Goal: Task Accomplishment & Management: Manage account settings

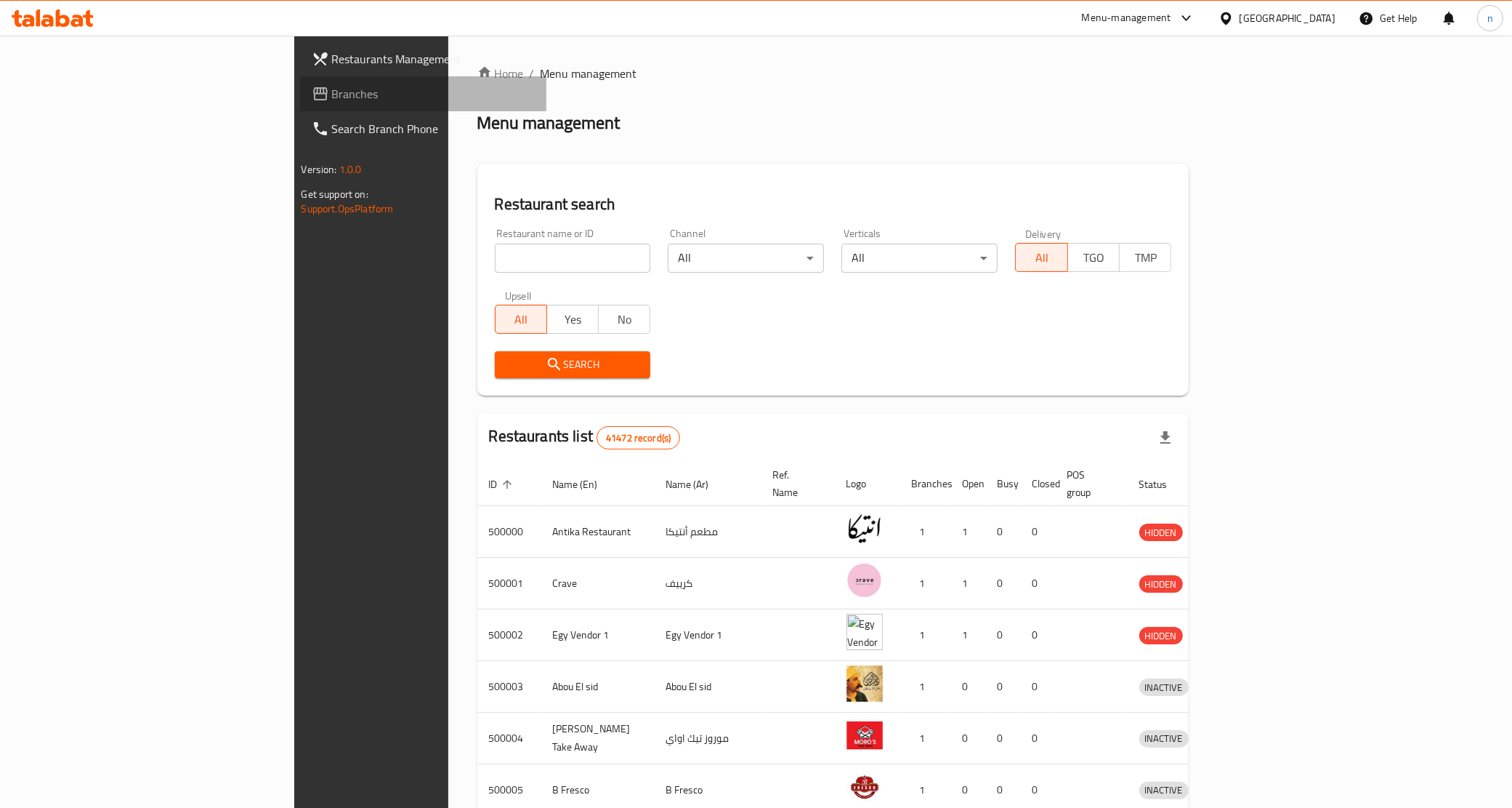
click at [300, 104] on link "Branches" at bounding box center [423, 94] width 247 height 35
click at [495, 262] on input "search" at bounding box center [573, 258] width 156 height 29
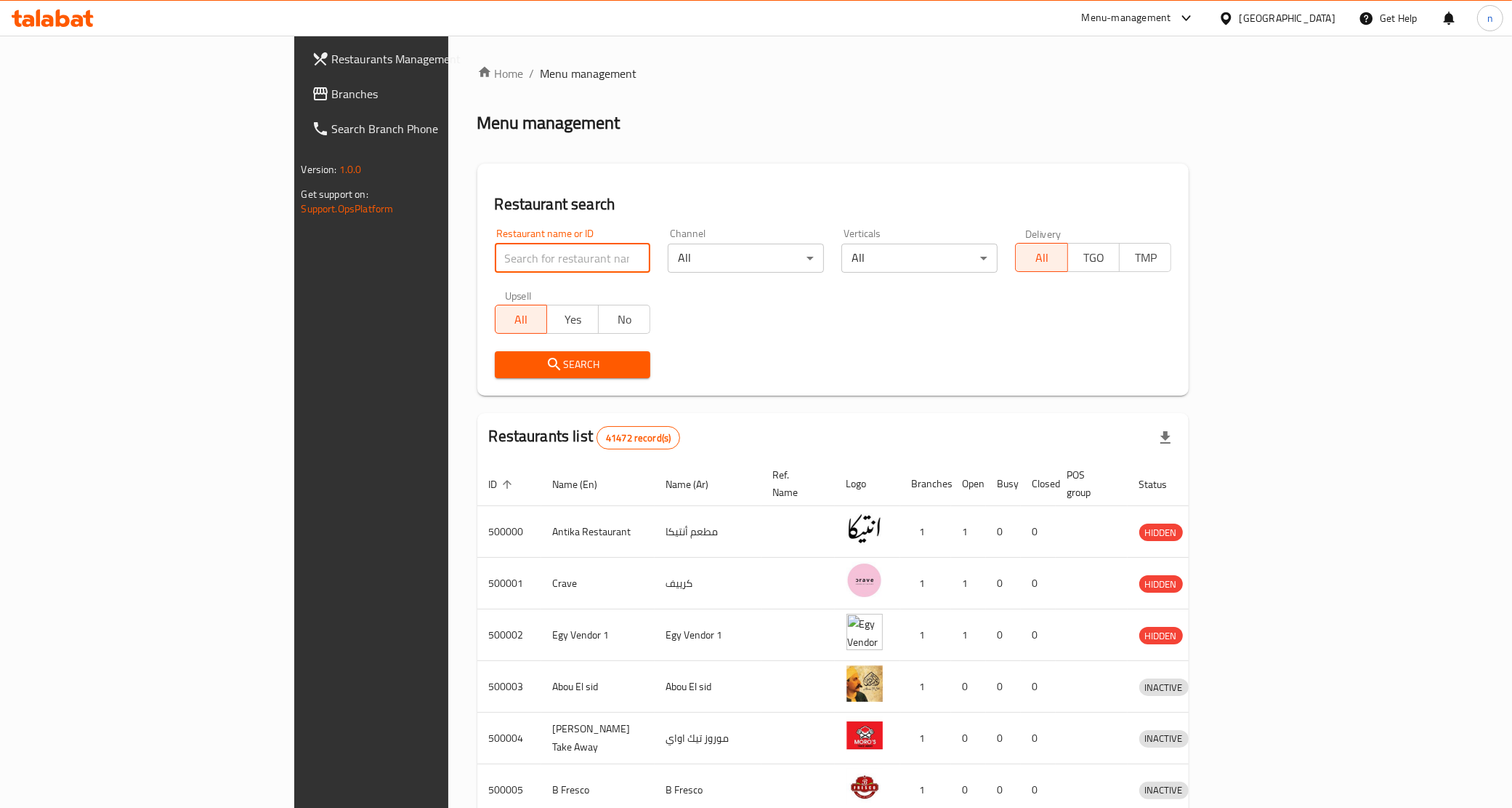
paste input "780305"
type input "780305"
click button "Search" at bounding box center [573, 365] width 156 height 27
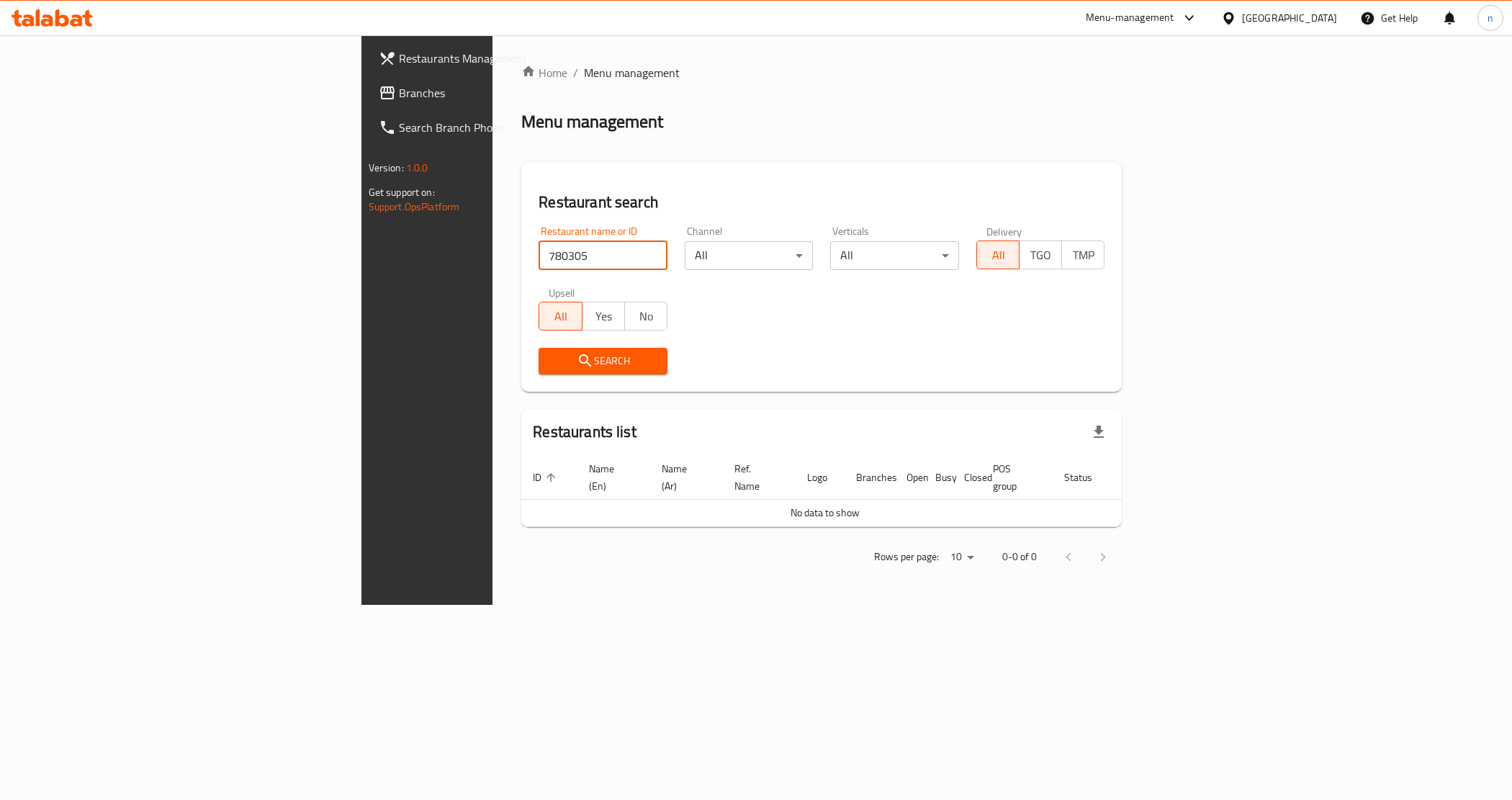
click at [538, 258] on input "780305" at bounding box center [602, 255] width 129 height 29
click at [538, 252] on input "780305" at bounding box center [602, 255] width 129 height 29
click button "Search" at bounding box center [602, 361] width 129 height 26
click at [399, 85] on span "Branches" at bounding box center [500, 93] width 204 height 17
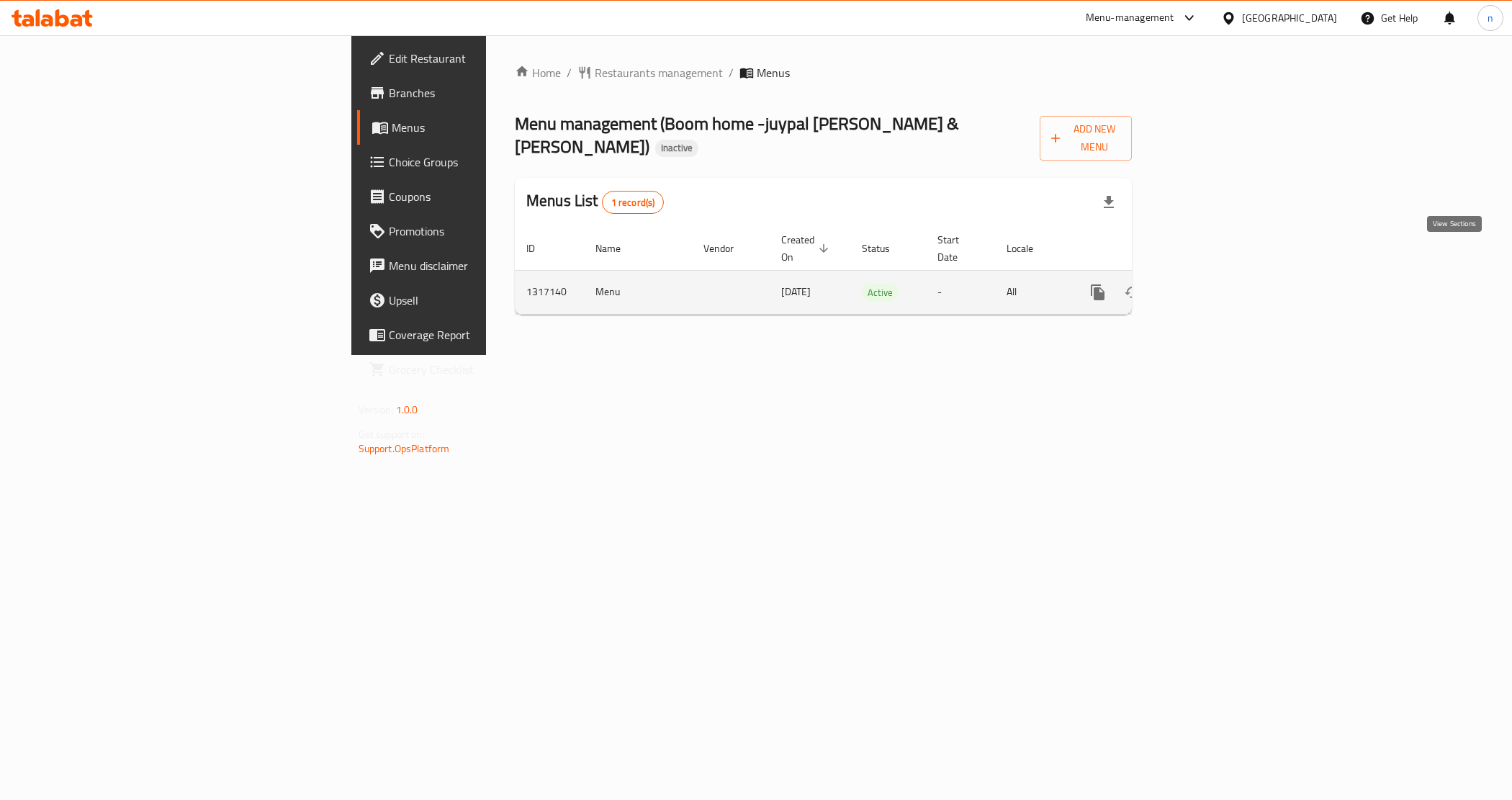
click at [1210, 283] on icon "enhanced table" at bounding box center [1202, 292] width 17 height 17
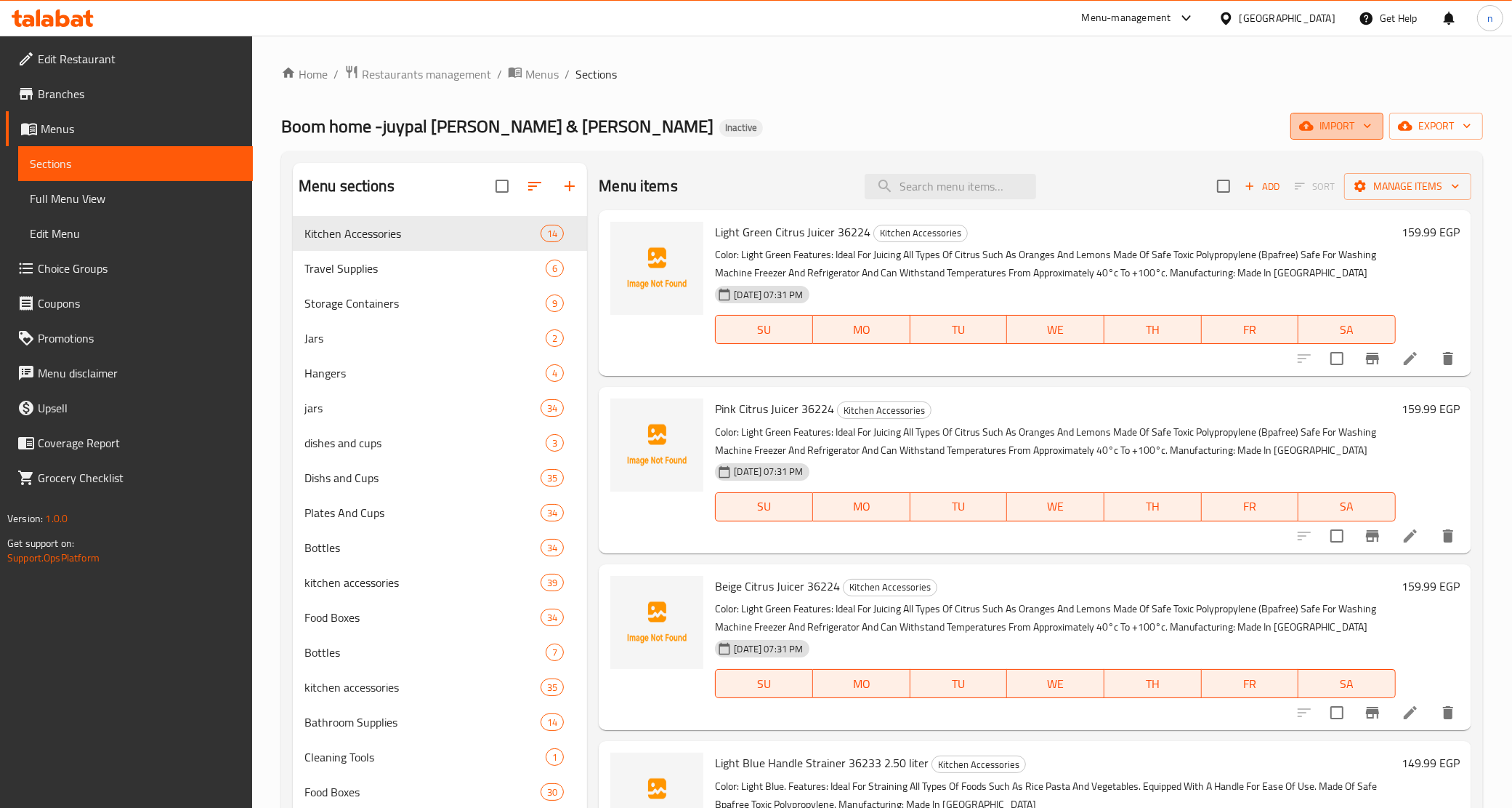
click at [1329, 125] on span "import" at bounding box center [1337, 126] width 70 height 18
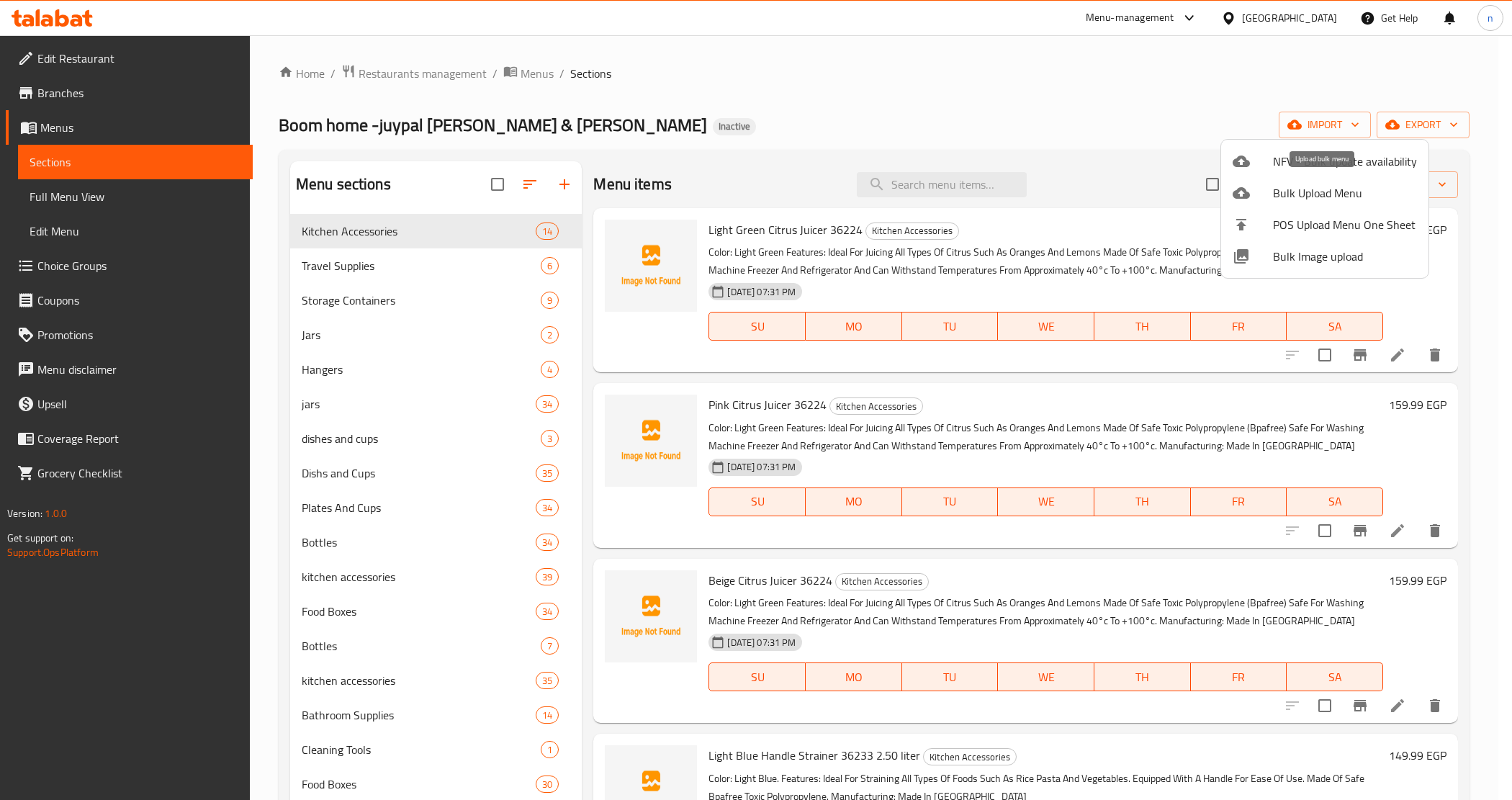
click at [1317, 191] on span "Bulk Upload Menu" at bounding box center [1344, 192] width 144 height 17
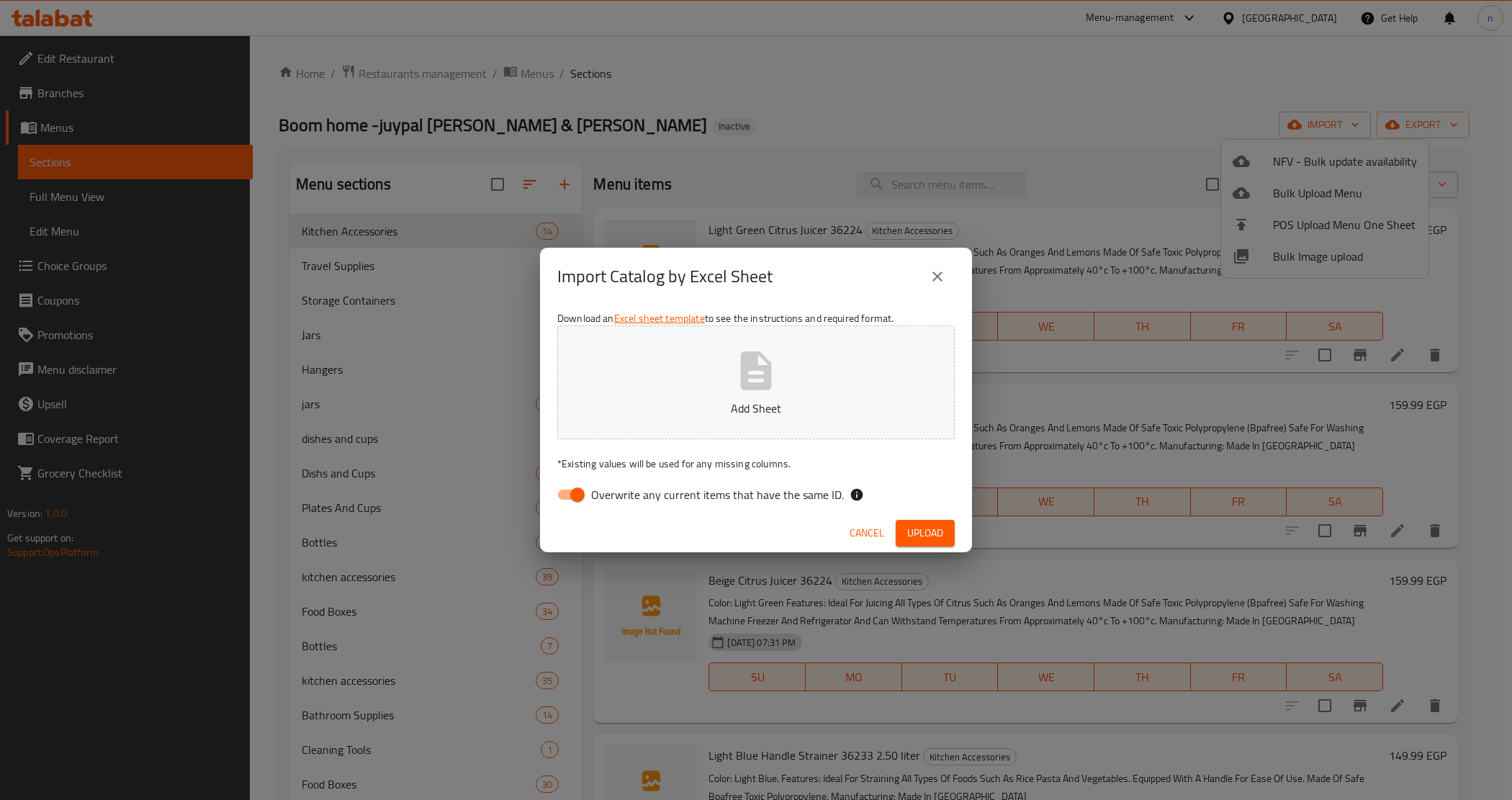
click at [574, 487] on input "Overwrite any current items that have the same ID." at bounding box center [577, 494] width 82 height 27
checkbox input "false"
click at [909, 534] on span "Upload" at bounding box center [925, 533] width 36 height 18
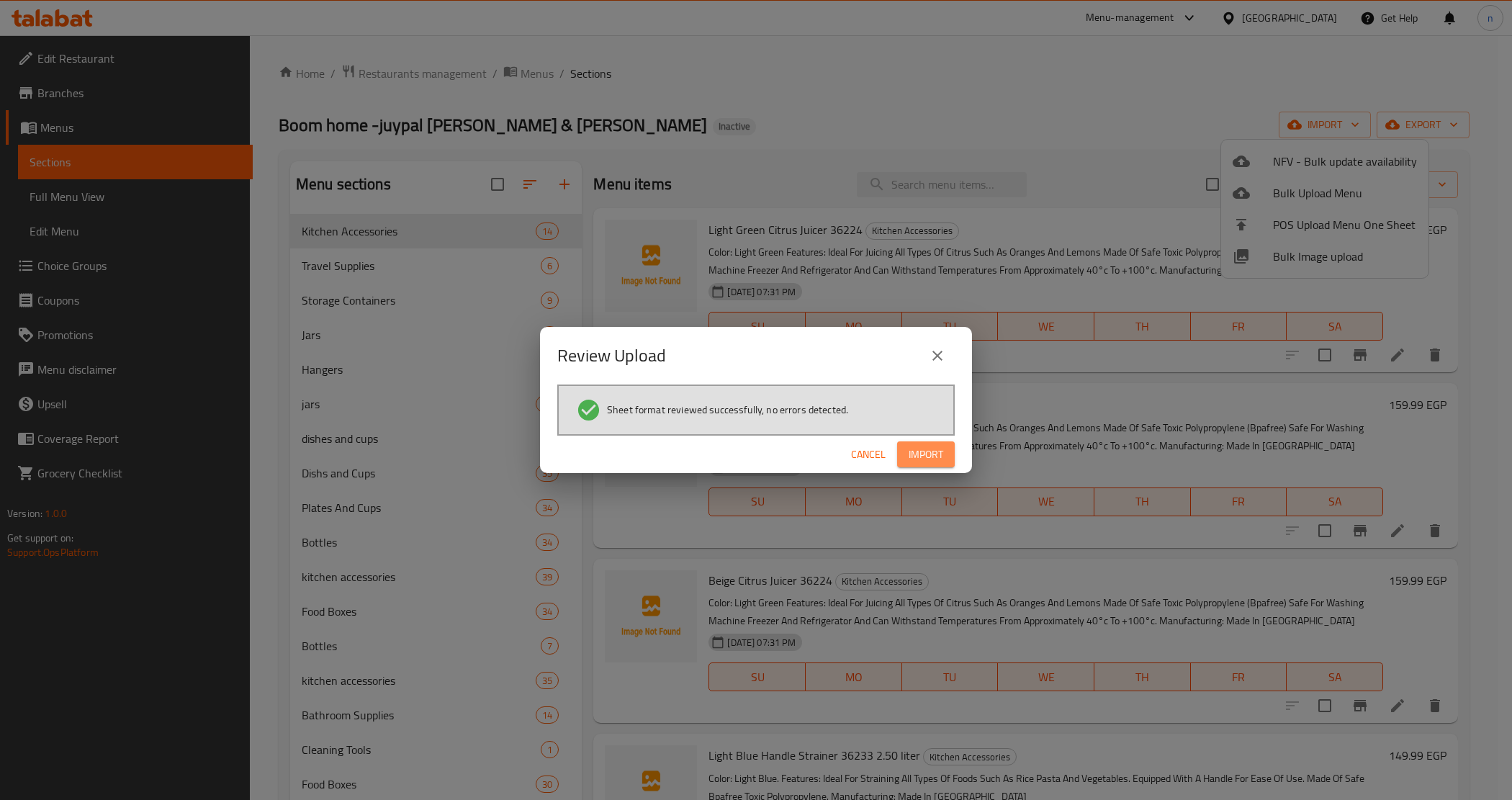
click at [929, 445] on span "Import" at bounding box center [926, 454] width 35 height 18
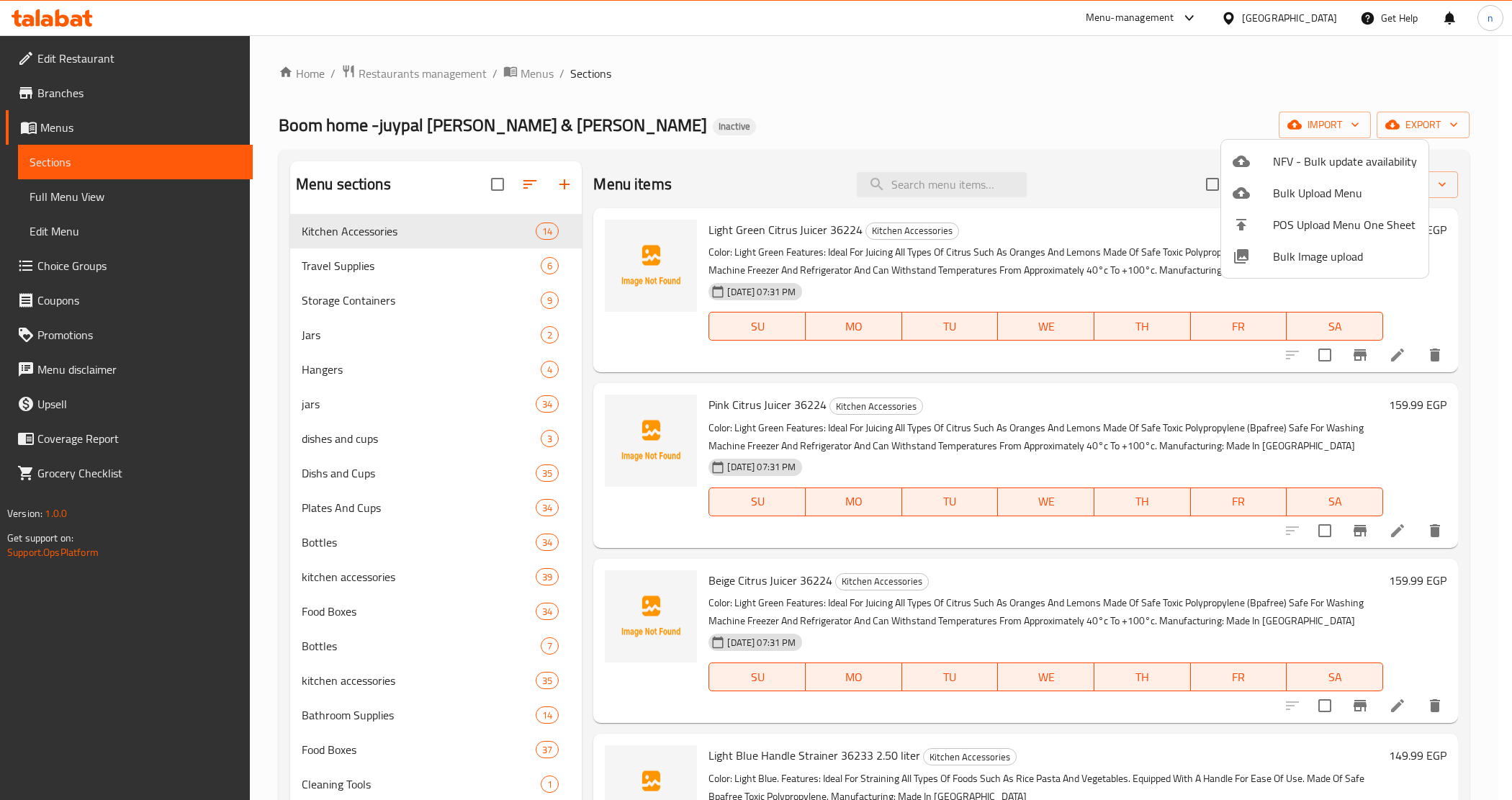
click at [1106, 156] on div at bounding box center [756, 400] width 1512 height 800
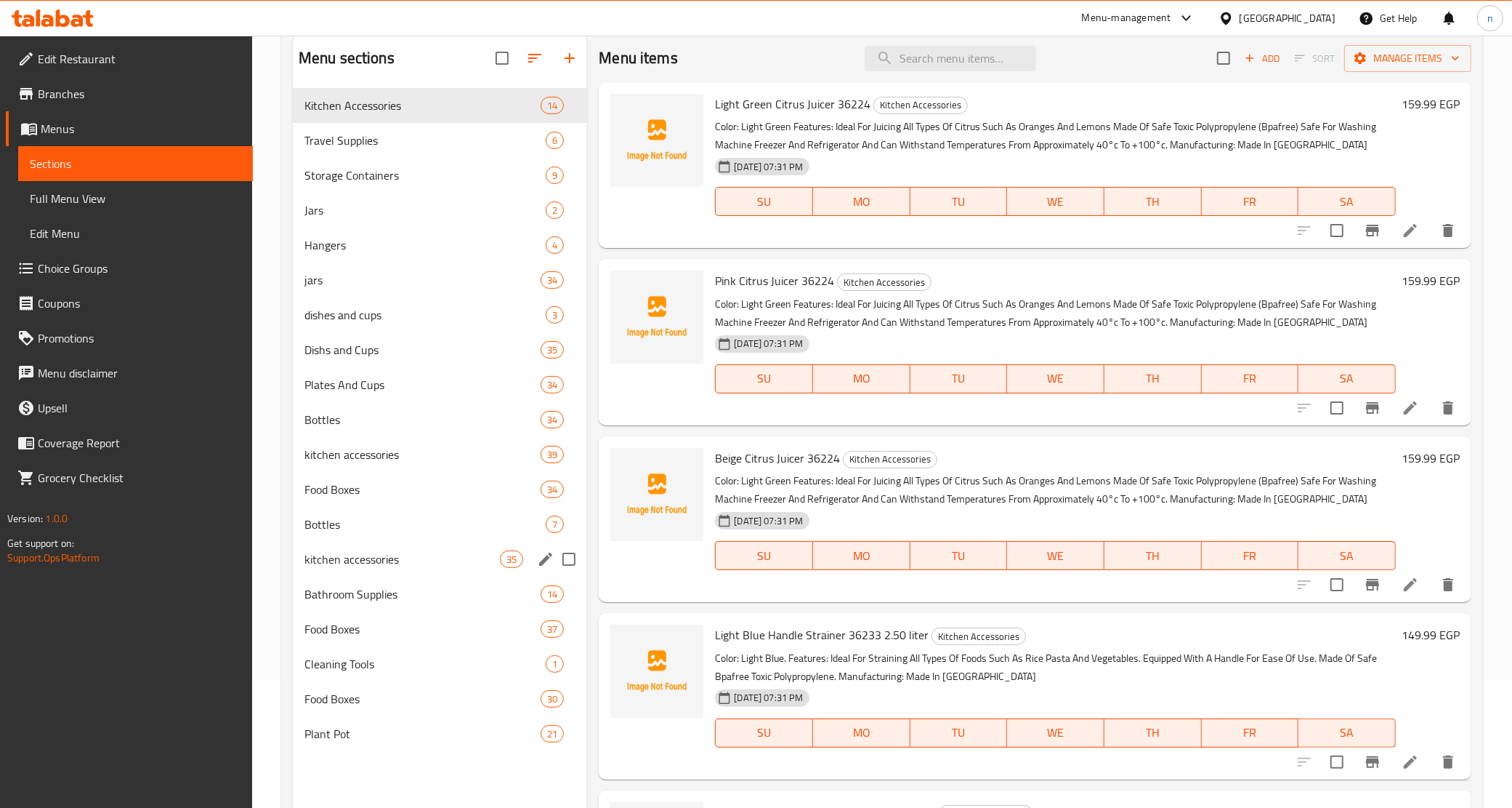
scroll to position [205, 0]
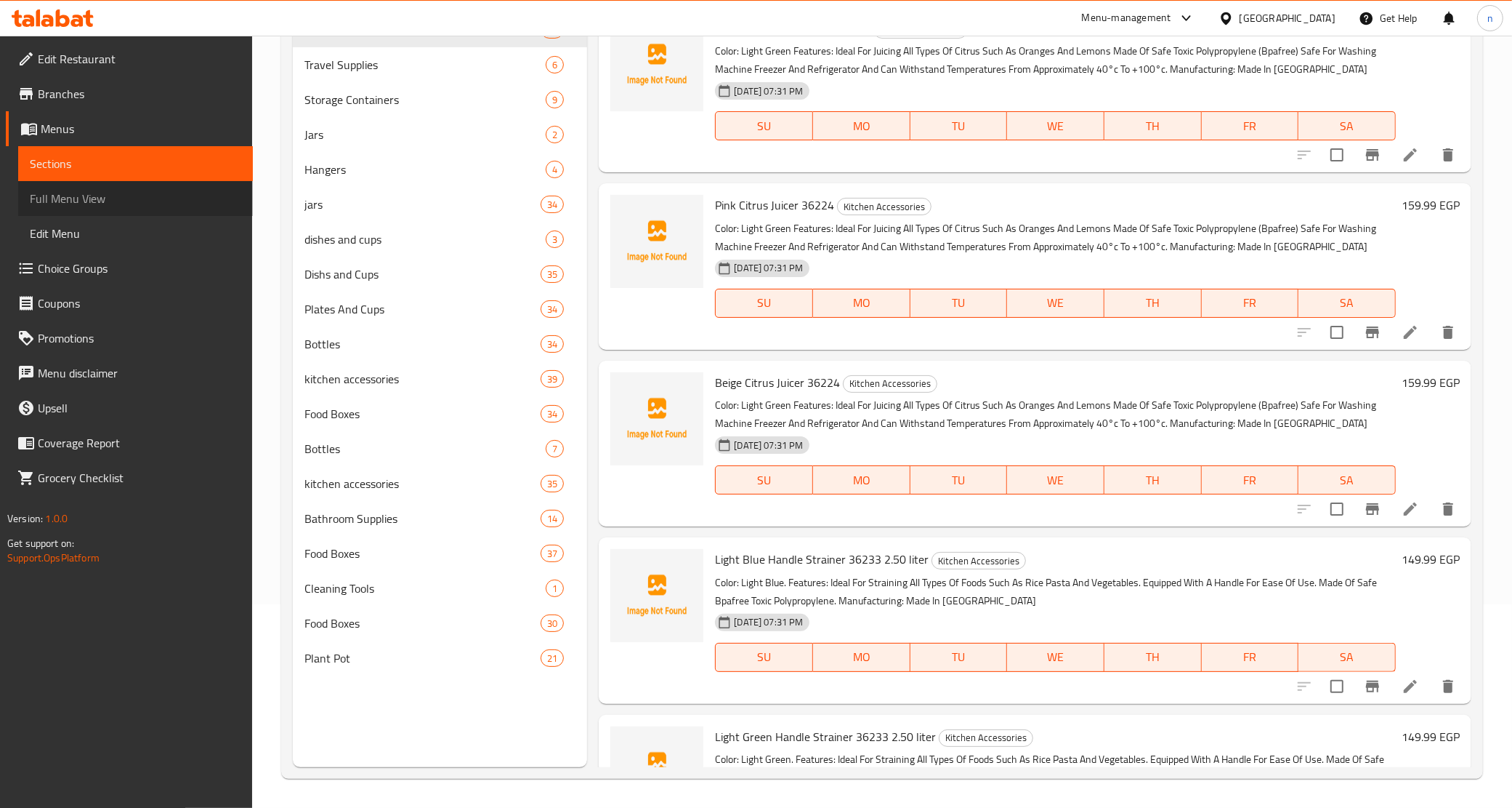
click at [107, 196] on span "Full Menu View" at bounding box center [134, 198] width 211 height 17
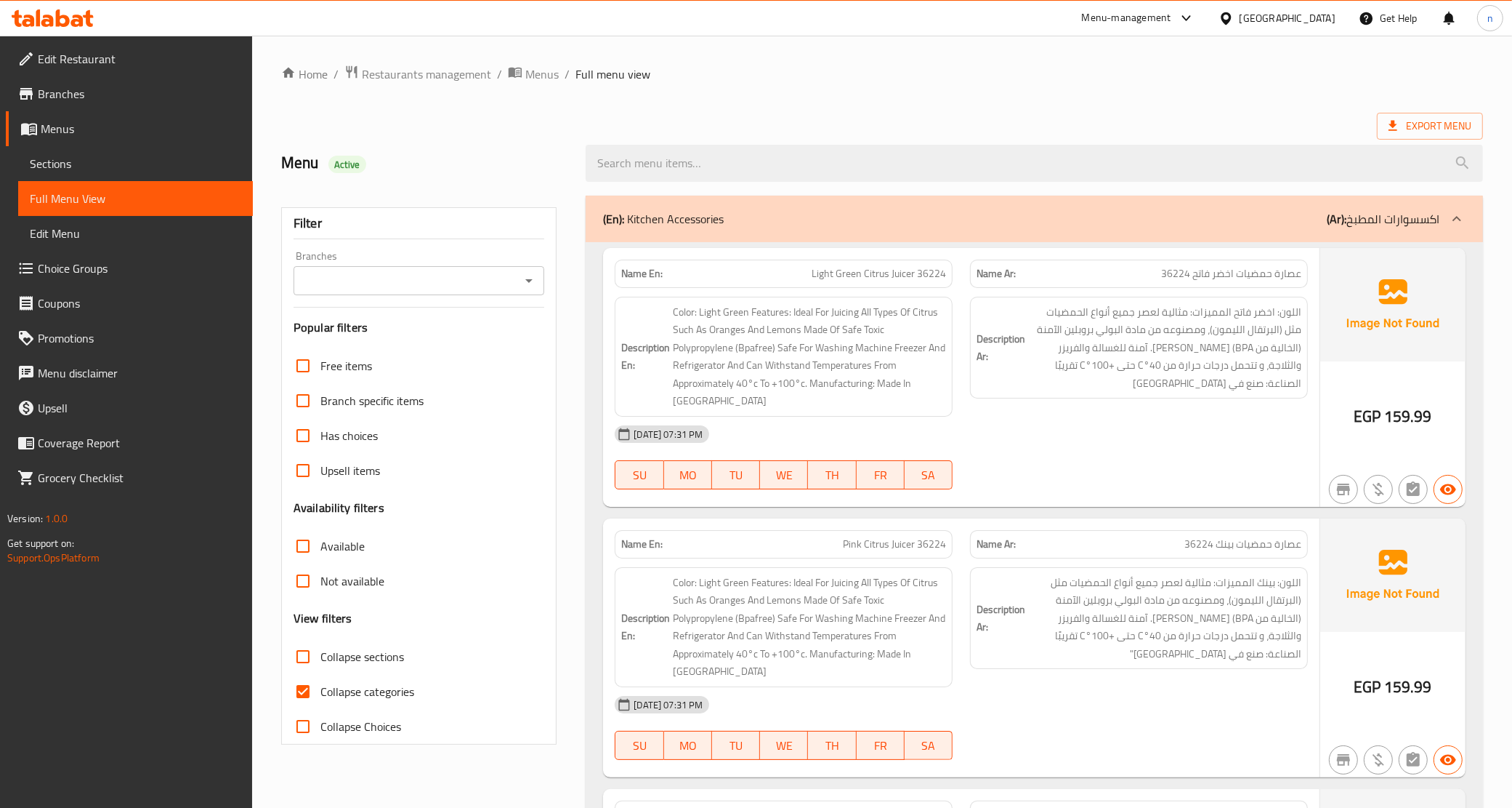
click at [303, 686] on input "Collapse categories" at bounding box center [303, 691] width 35 height 35
checkbox input "false"
click at [896, 235] on div "(En): Kitchen Accessories (Ar): اكسسوارات المطبخ" at bounding box center [1035, 218] width 898 height 46
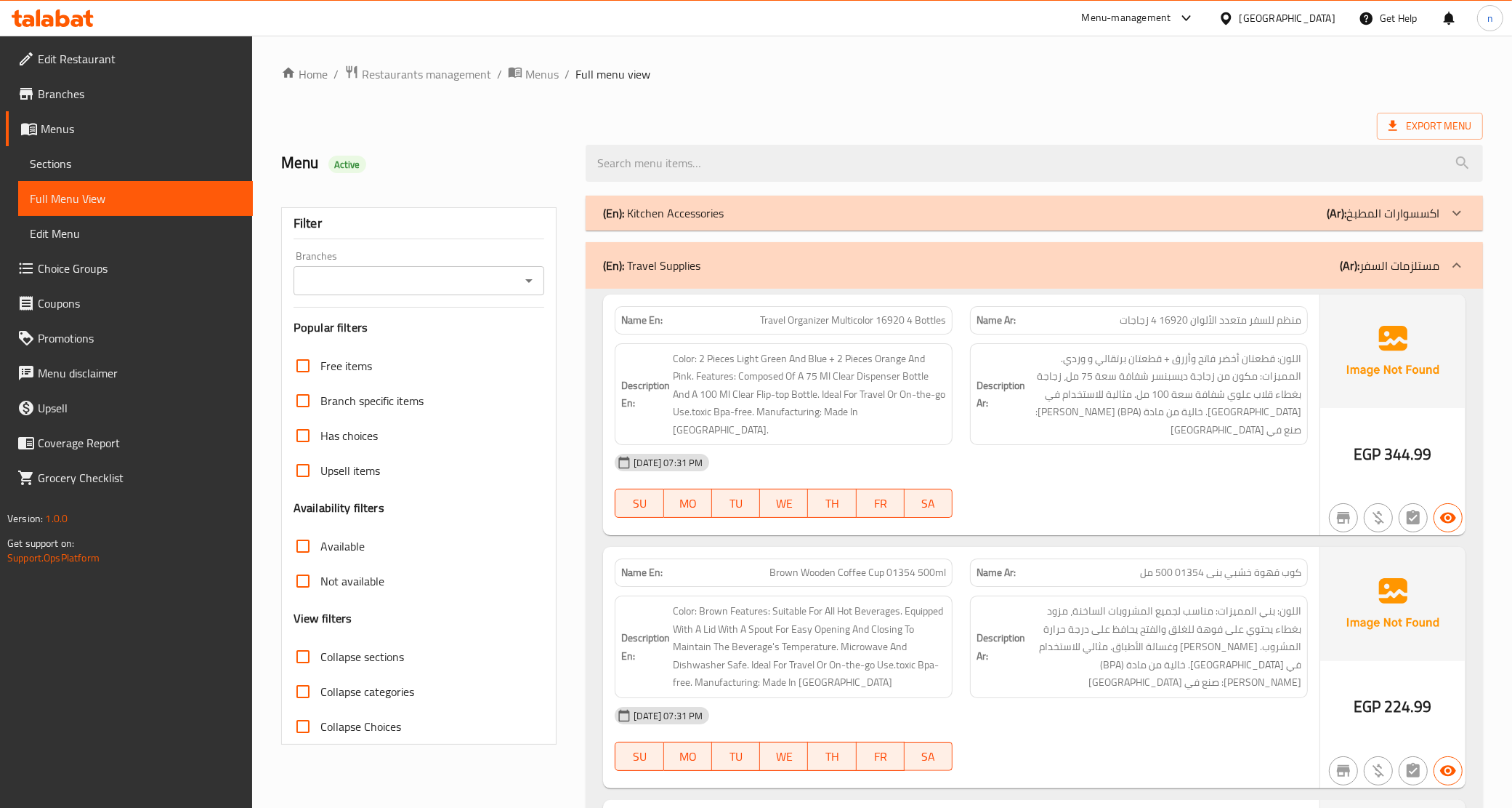
click at [786, 258] on div "(En): Travel Supplies (Ar): مستلزمات السفر" at bounding box center [1021, 265] width 836 height 17
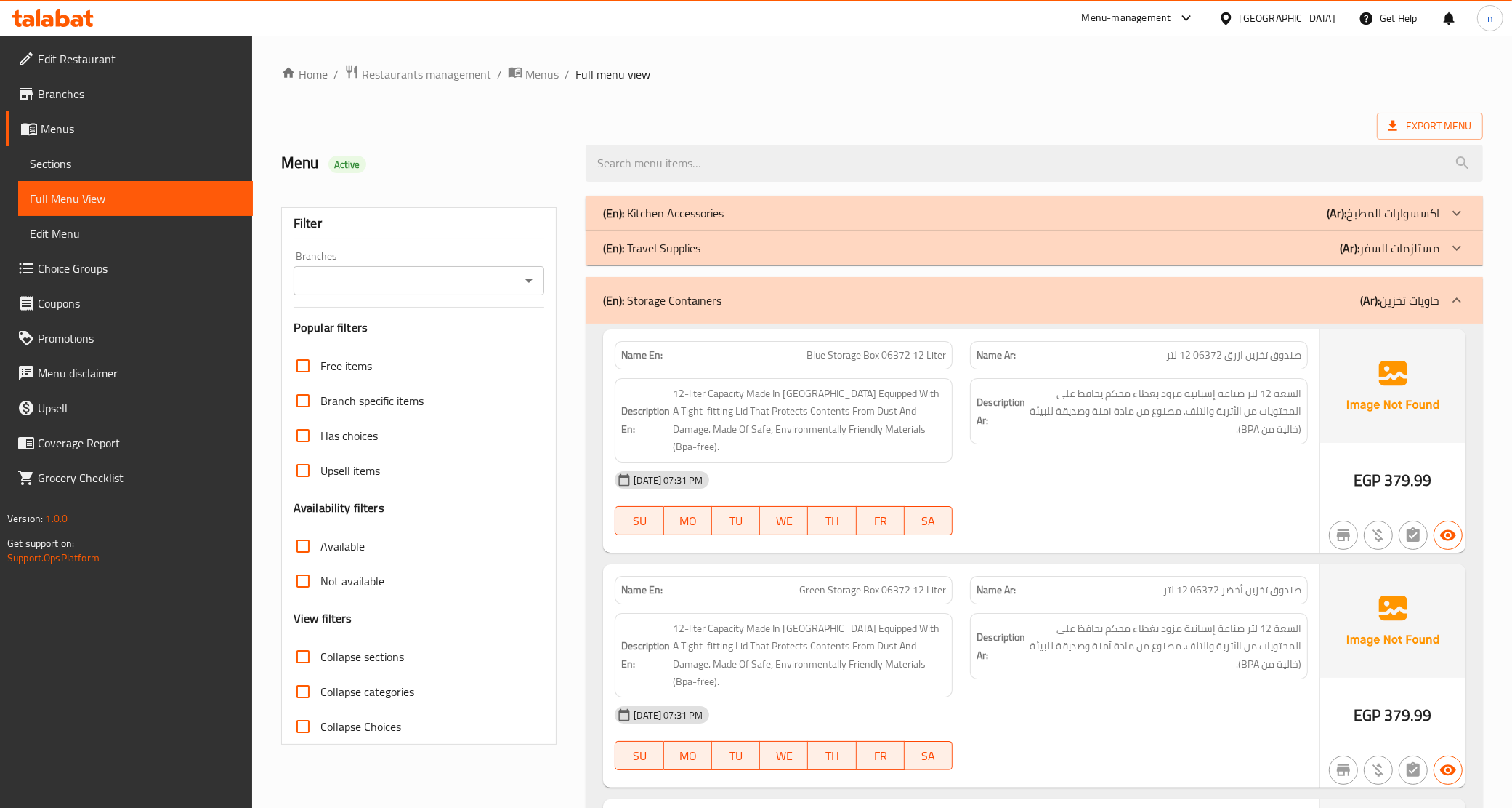
click at [823, 293] on div "(En): Storage Containers (Ar): حاويات تخزين" at bounding box center [1021, 300] width 836 height 17
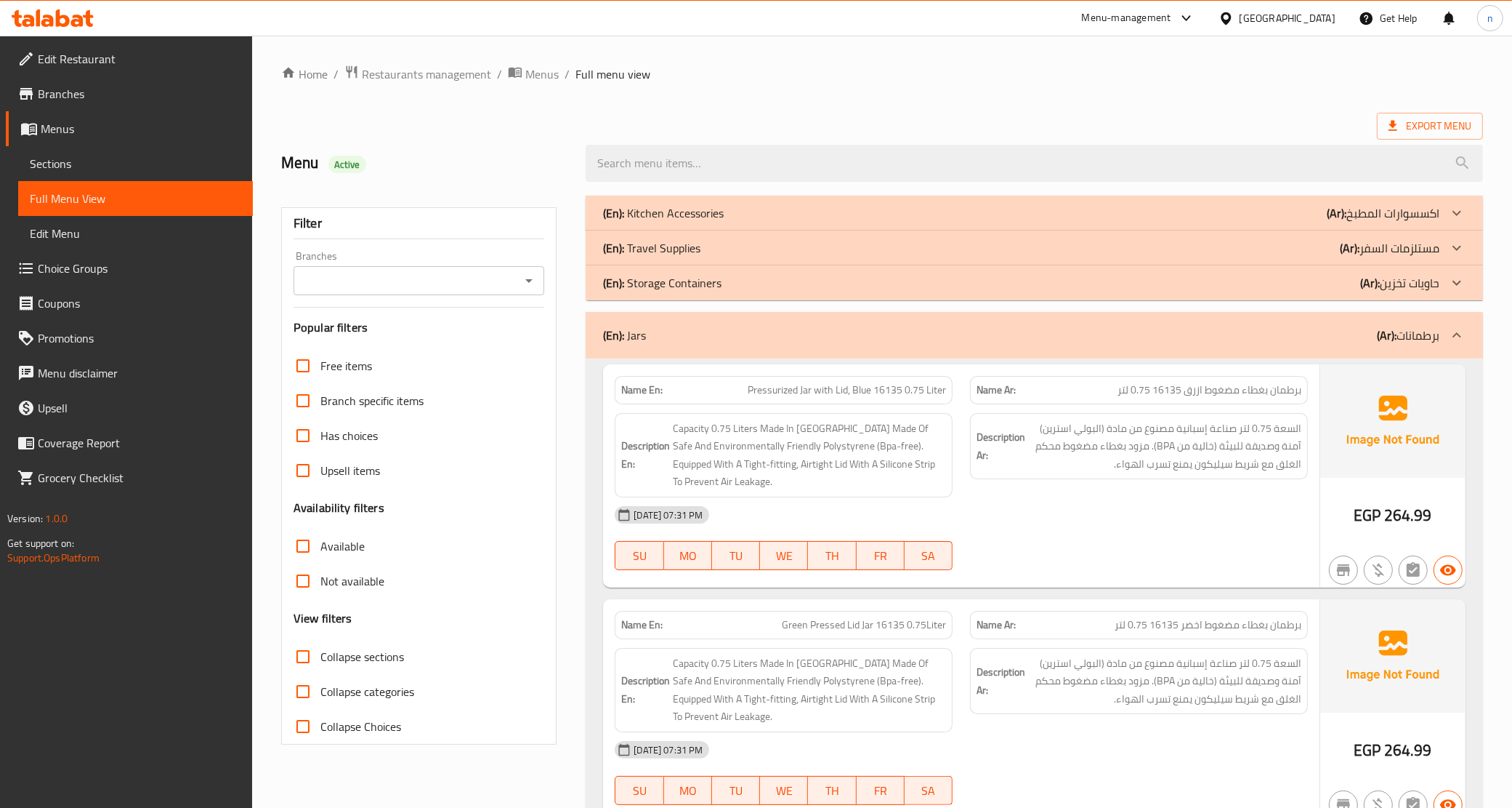
click at [721, 346] on div "(En): Jars (Ar): برطمانات" at bounding box center [1035, 334] width 898 height 46
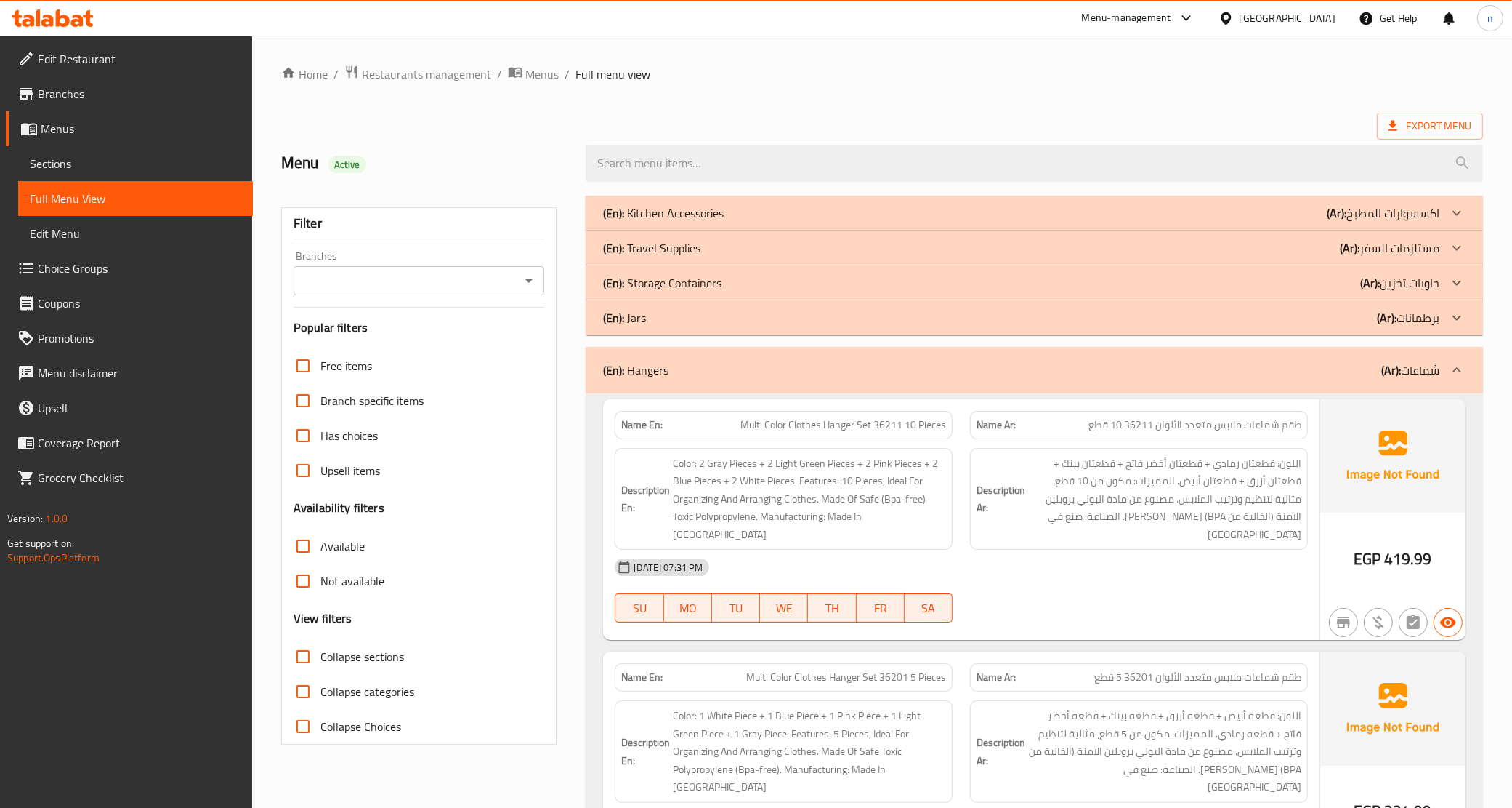
click at [684, 361] on div "(En): Hangers (Ar): شماعات" at bounding box center [1021, 369] width 836 height 17
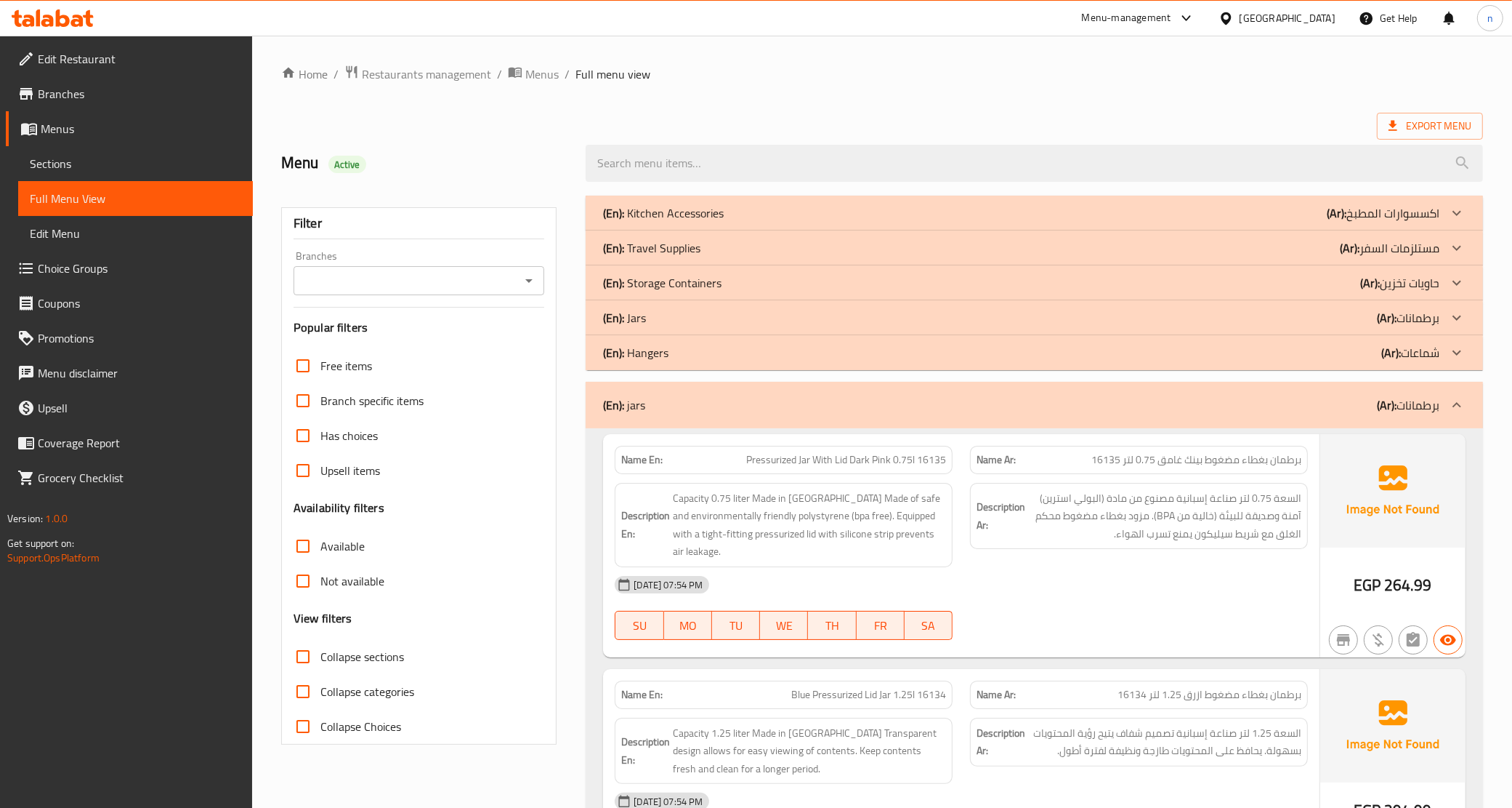
click at [684, 384] on div "(En): jars (Ar): برطمانات" at bounding box center [1035, 404] width 898 height 46
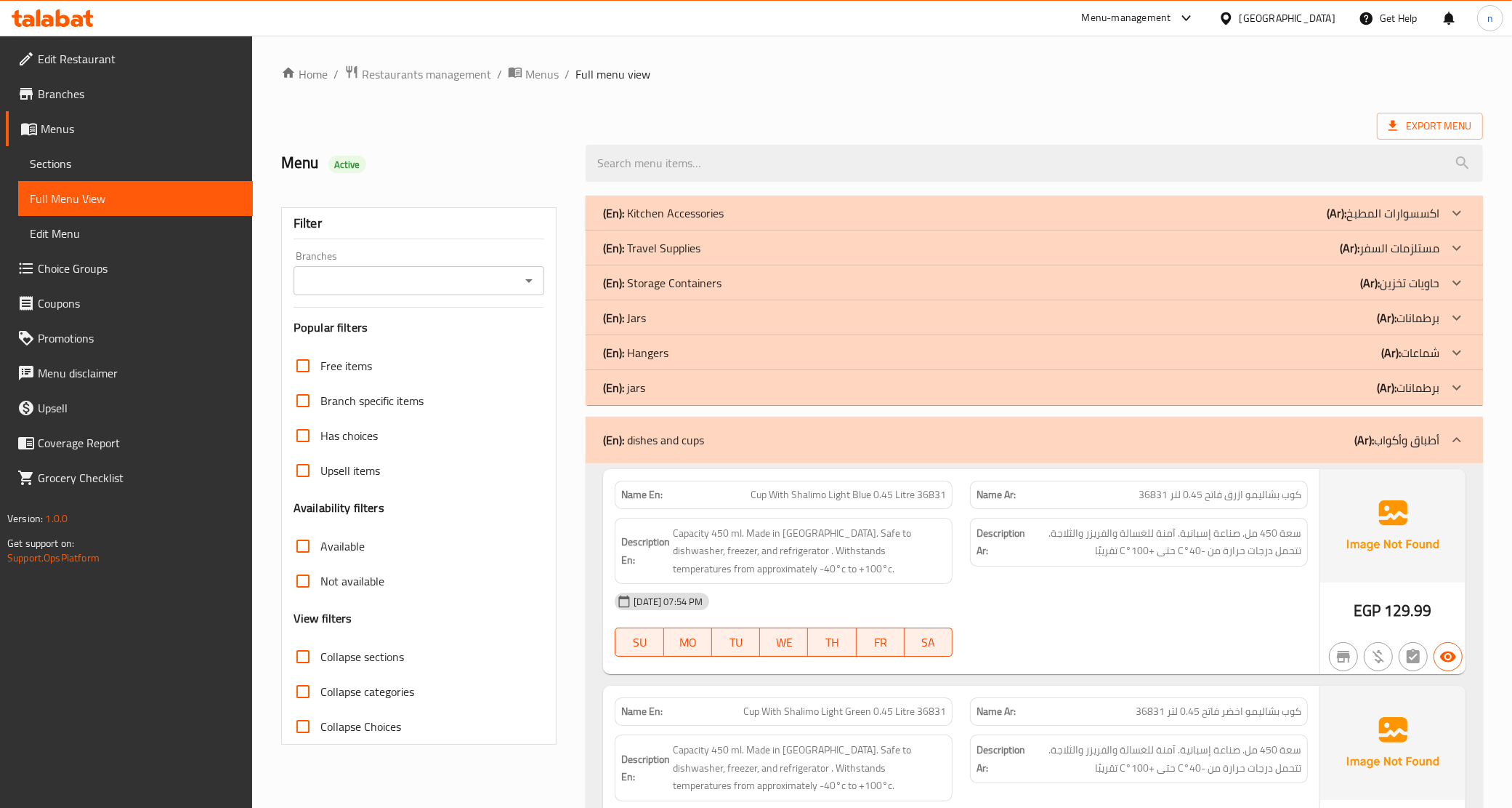
scroll to position [182, 0]
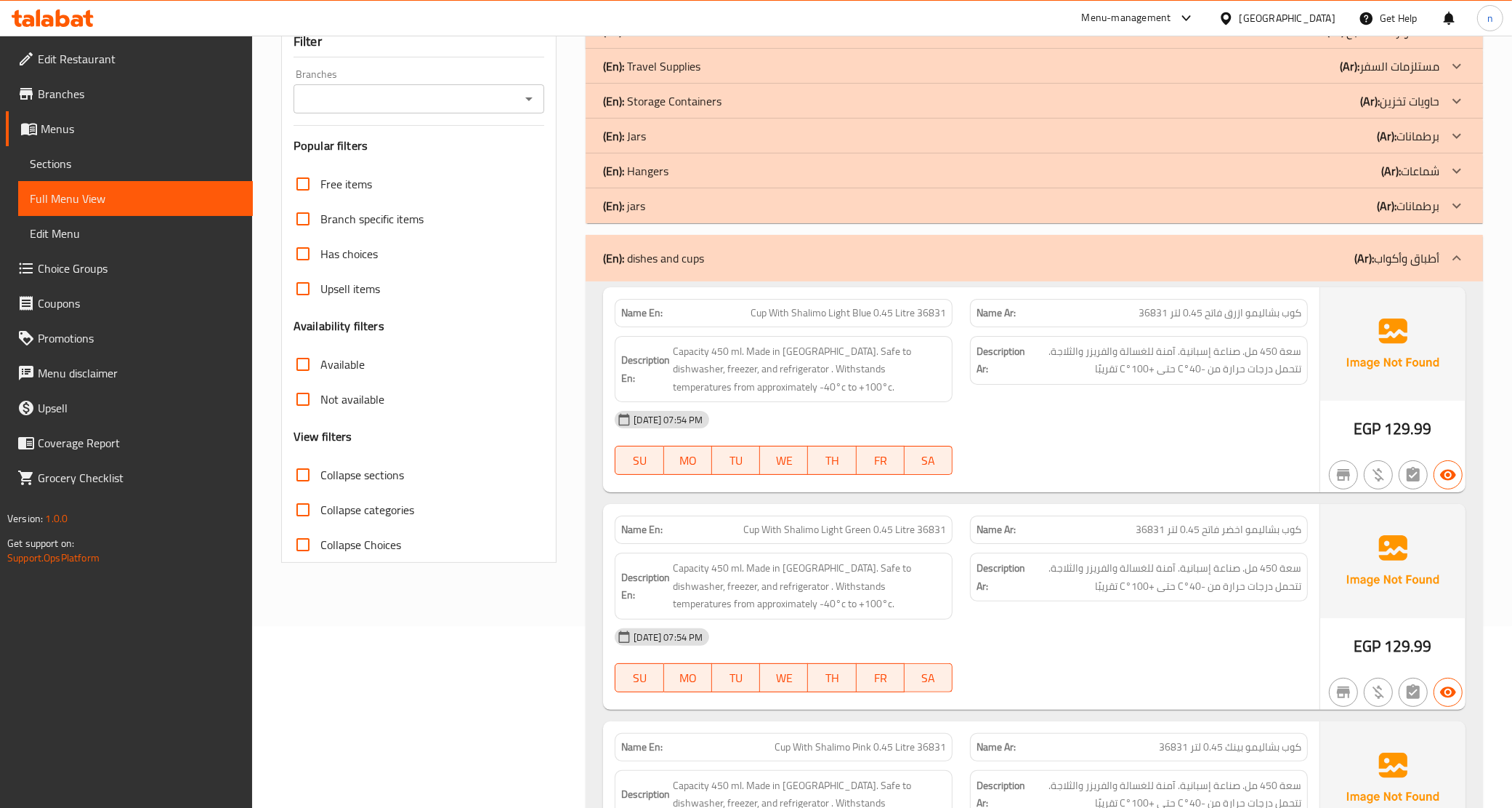
click at [723, 260] on div "(En): dishes and cups (Ar): أطباق وأكواب" at bounding box center [1021, 258] width 836 height 17
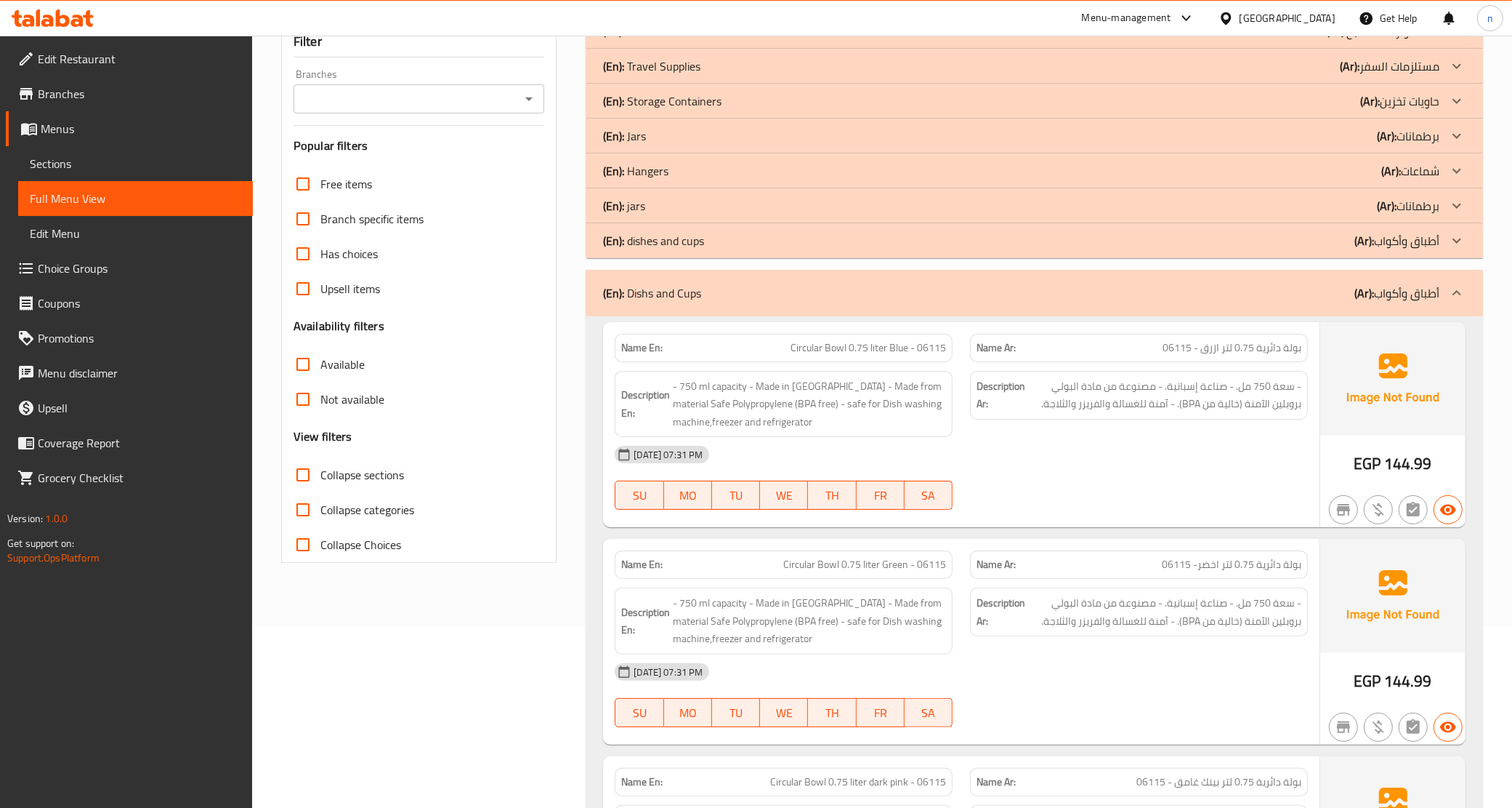
click at [734, 292] on div "(En): Dishs and Cups (Ar): أطباق وأكواب" at bounding box center [1021, 293] width 836 height 17
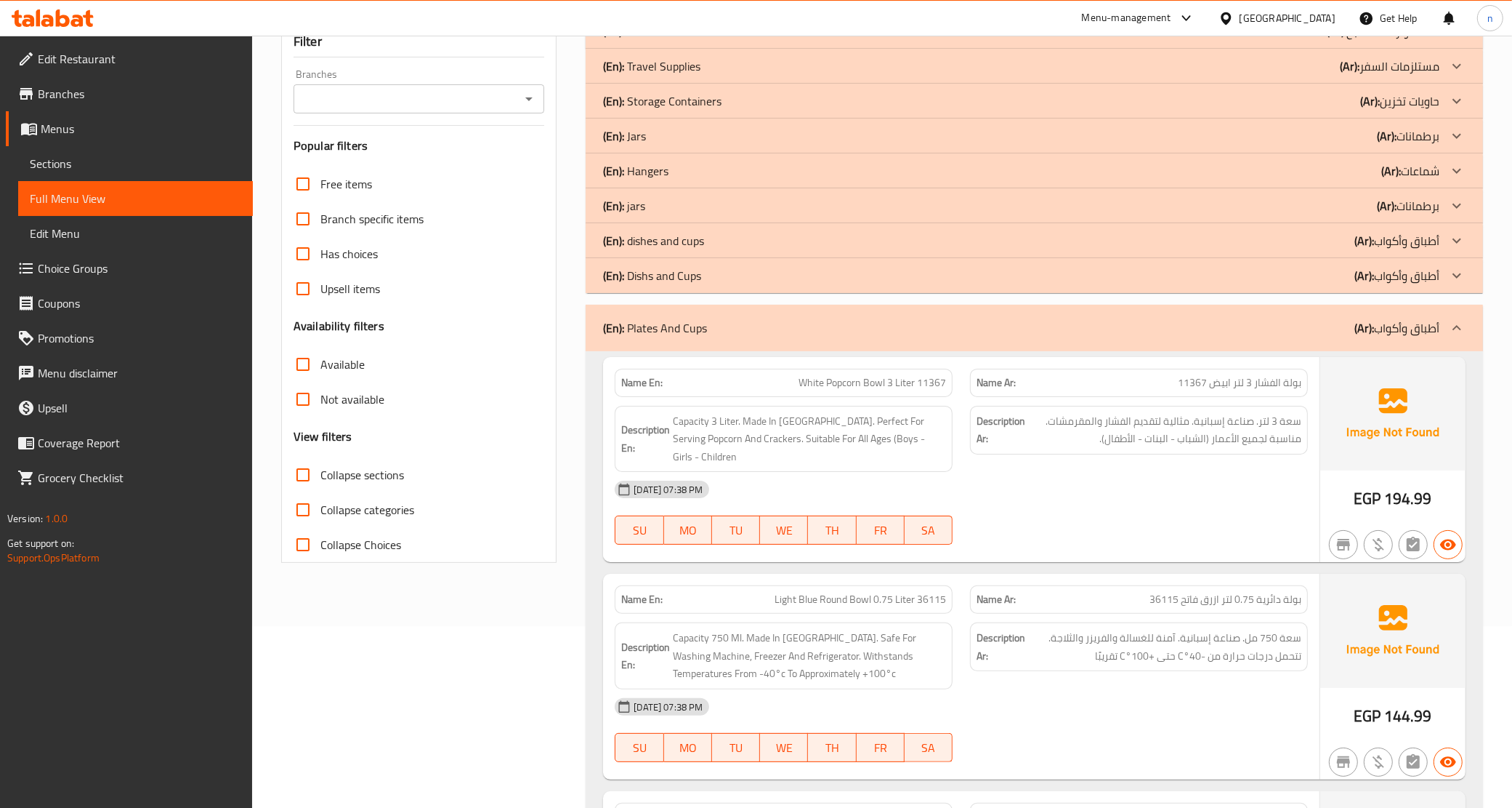
click at [745, 331] on div "(En): Plates And Cups (Ar): أطباق وأكواب" at bounding box center [1021, 328] width 836 height 17
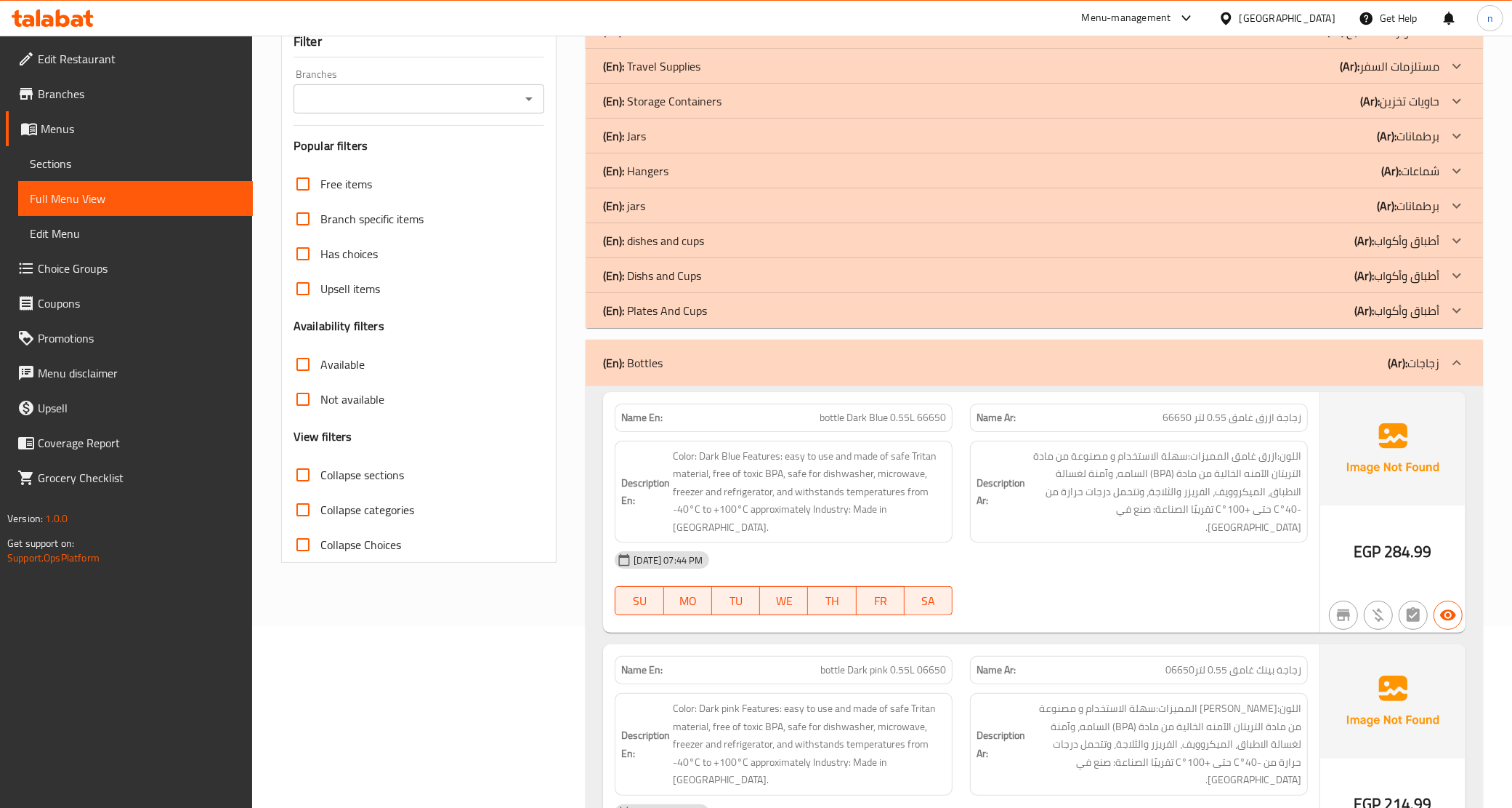
click at [736, 371] on div "(En): Bottles (Ar): زجاجات" at bounding box center [1021, 363] width 836 height 17
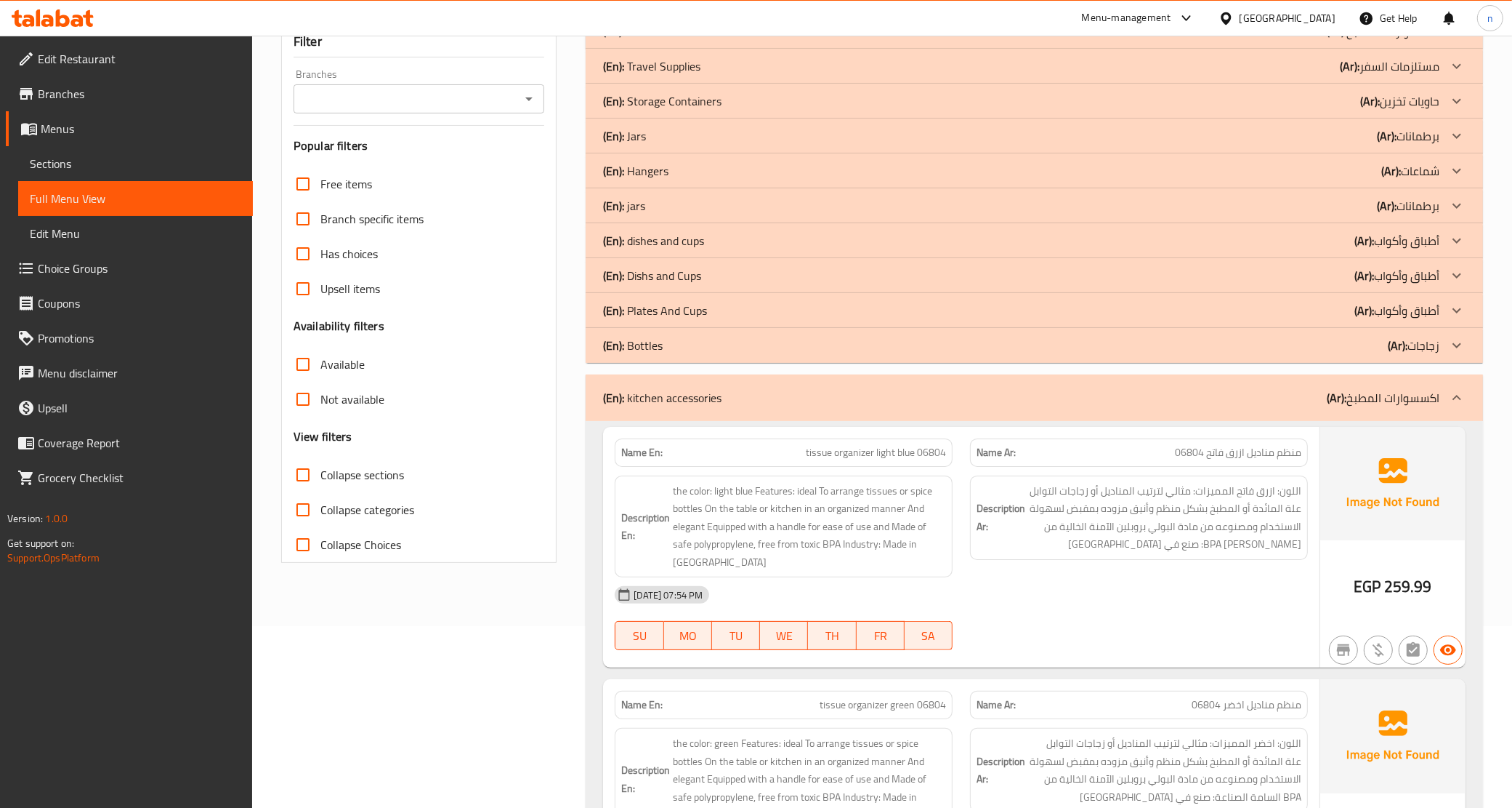
click at [692, 389] on p "(En): kitchen accessories" at bounding box center [662, 398] width 118 height 17
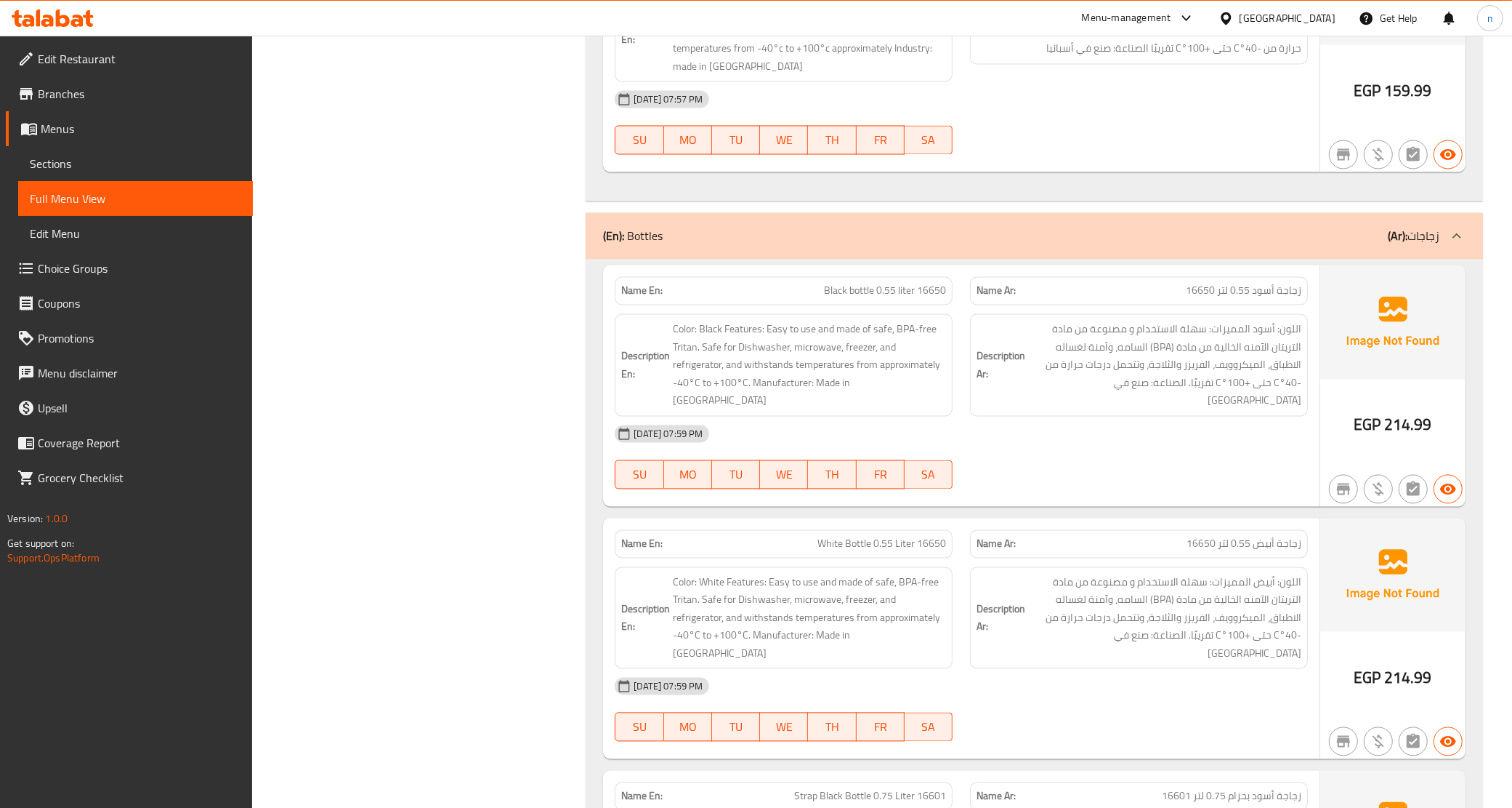
scroll to position [9227, 0]
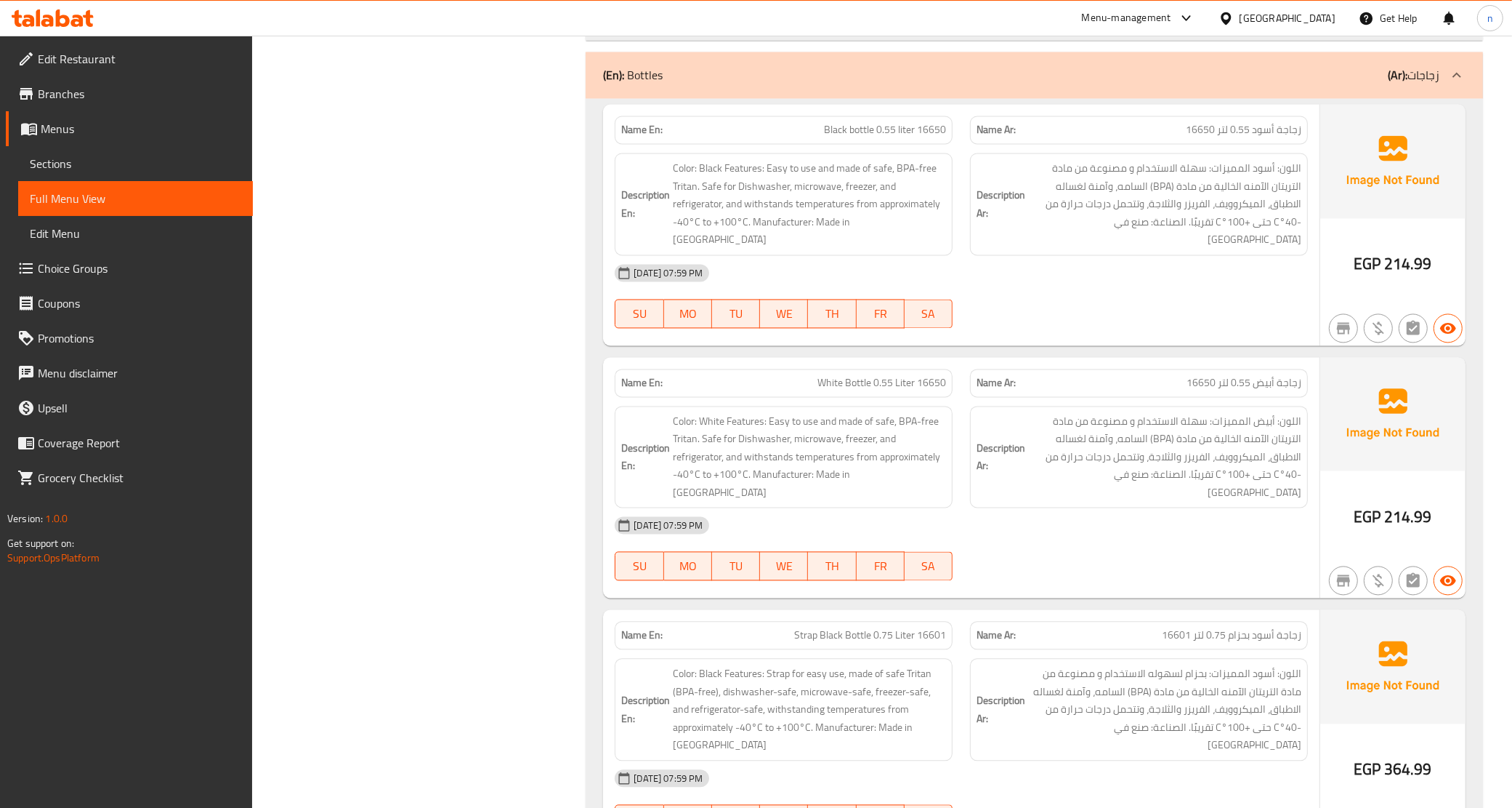
click at [703, 71] on div "(En): Bottles (Ar): زجاجات" at bounding box center [1021, 75] width 836 height 17
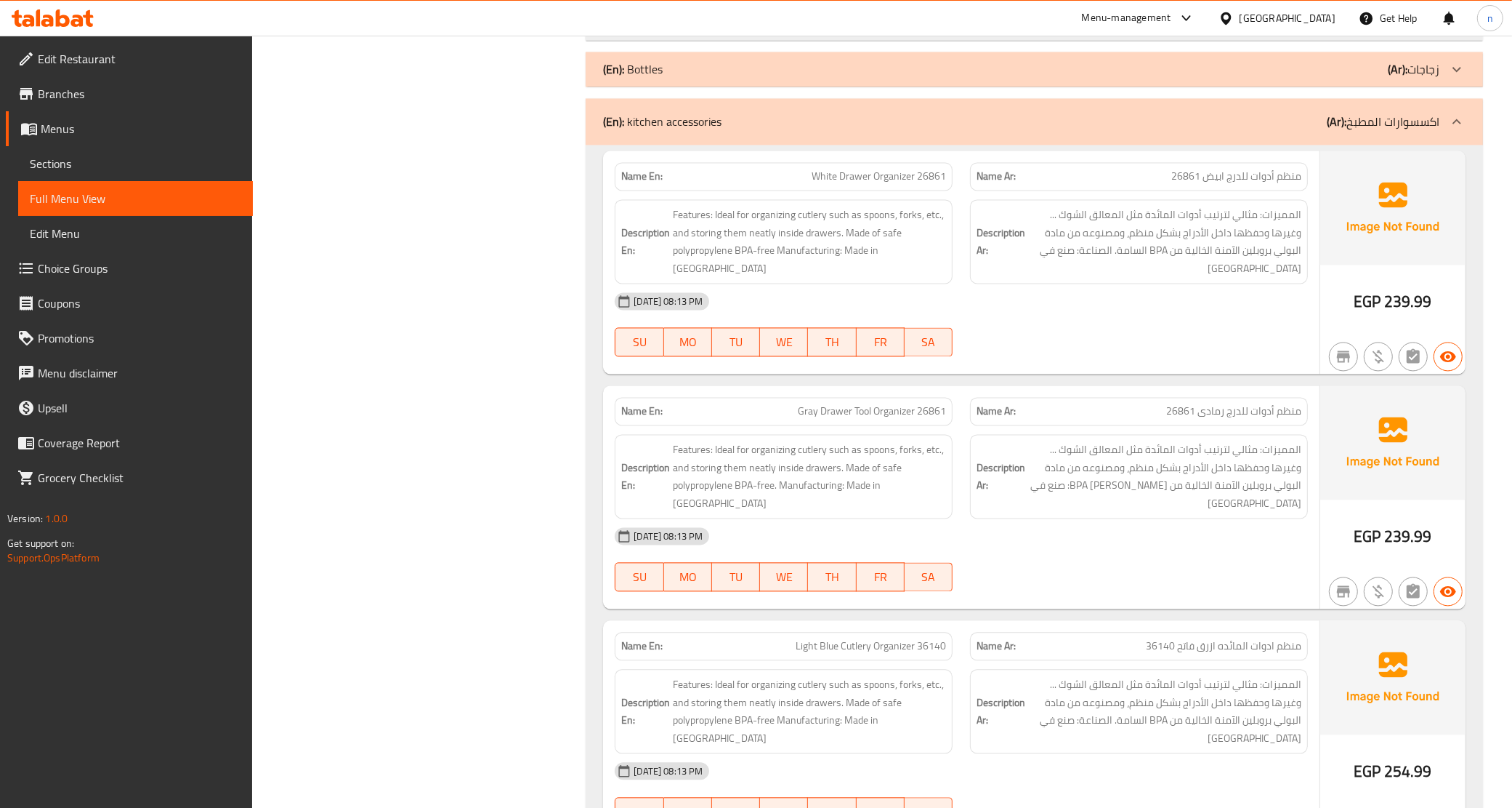
click at [707, 130] on p "(En): kitchen accessories" at bounding box center [662, 121] width 118 height 17
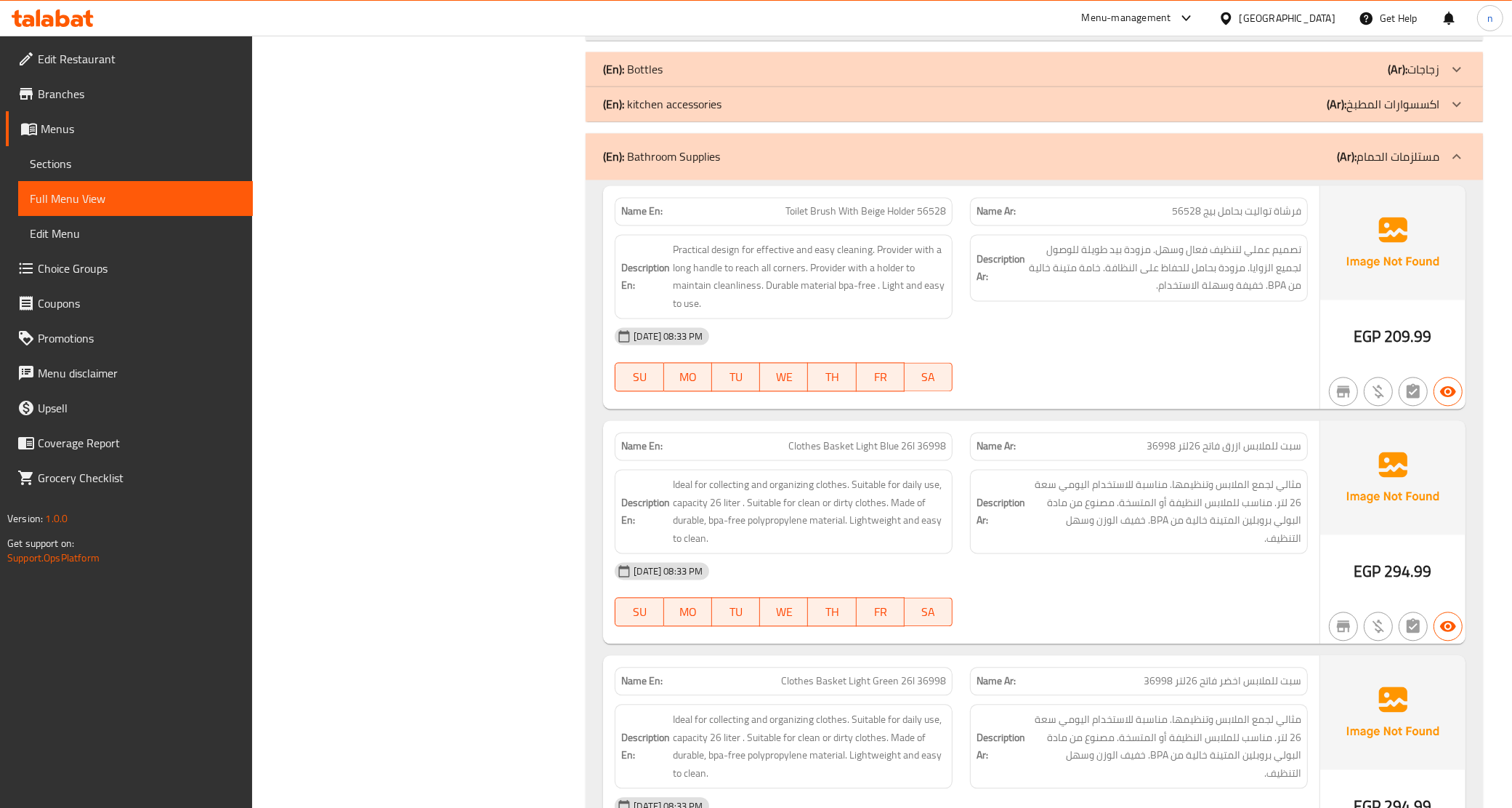
click at [712, 151] on p "(En): Bathroom Supplies" at bounding box center [662, 156] width 117 height 17
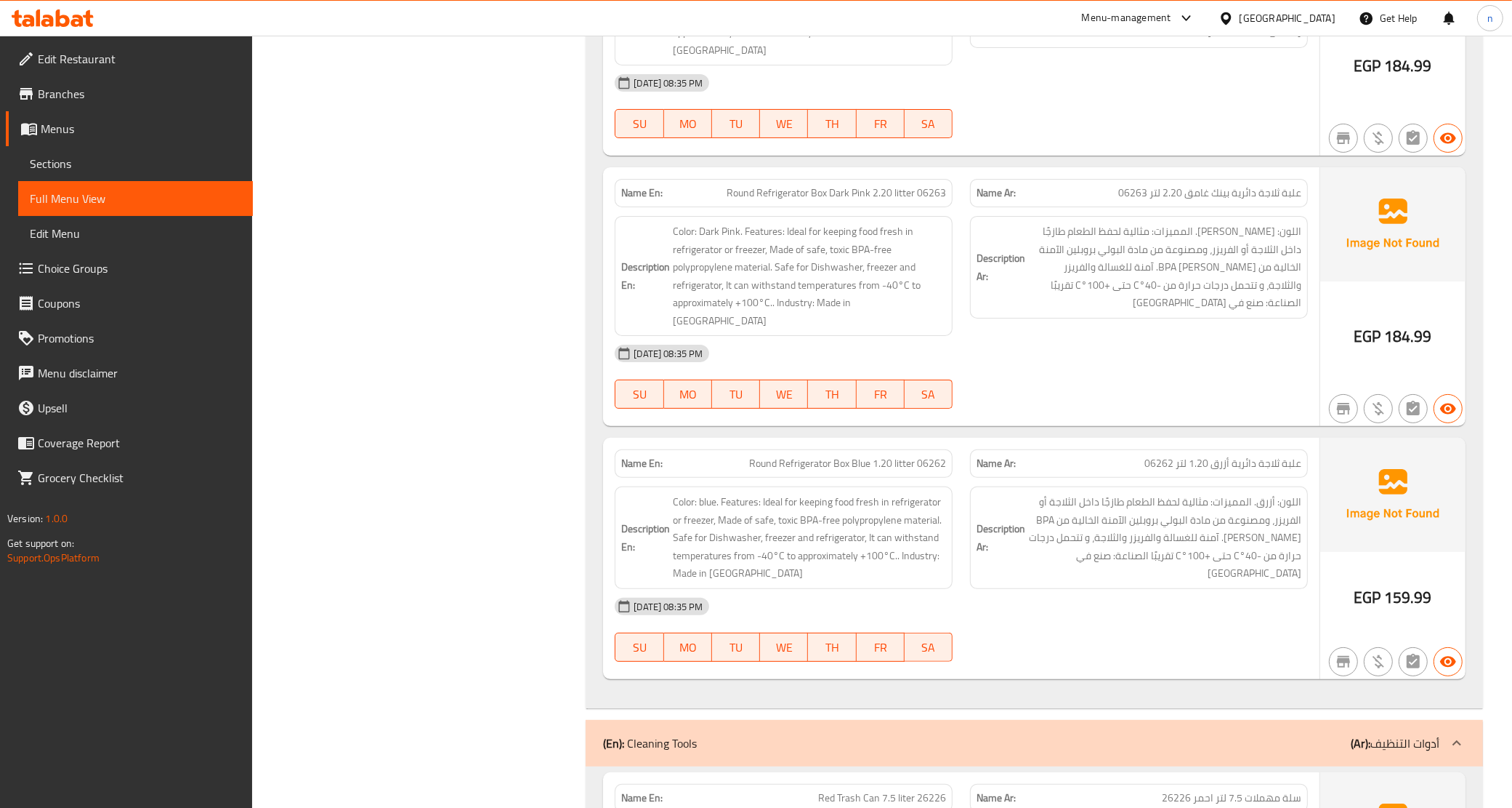
scroll to position [18588, 0]
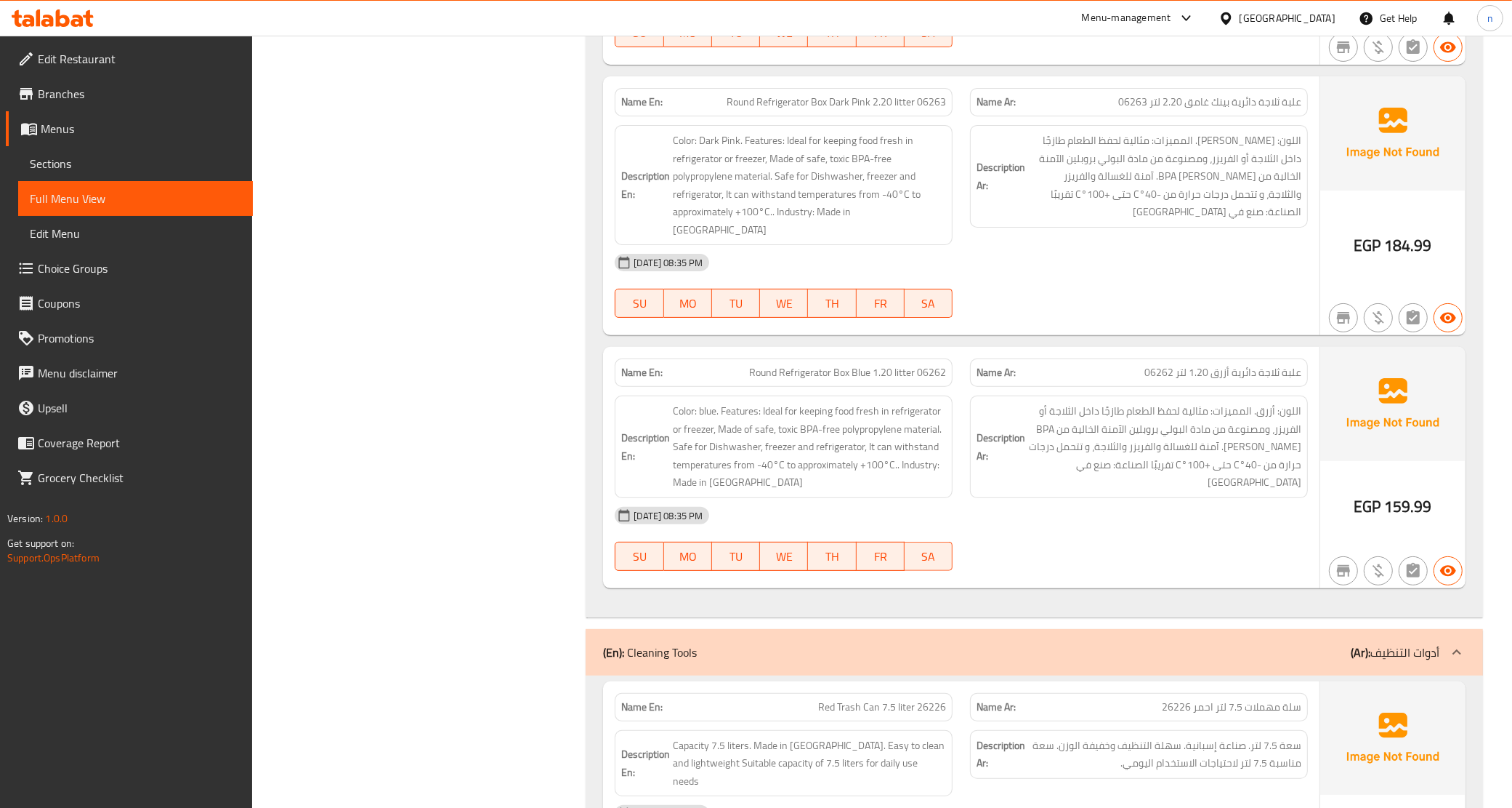
click at [689, 643] on p "(En): Cleaning Tools" at bounding box center [649, 652] width 94 height 17
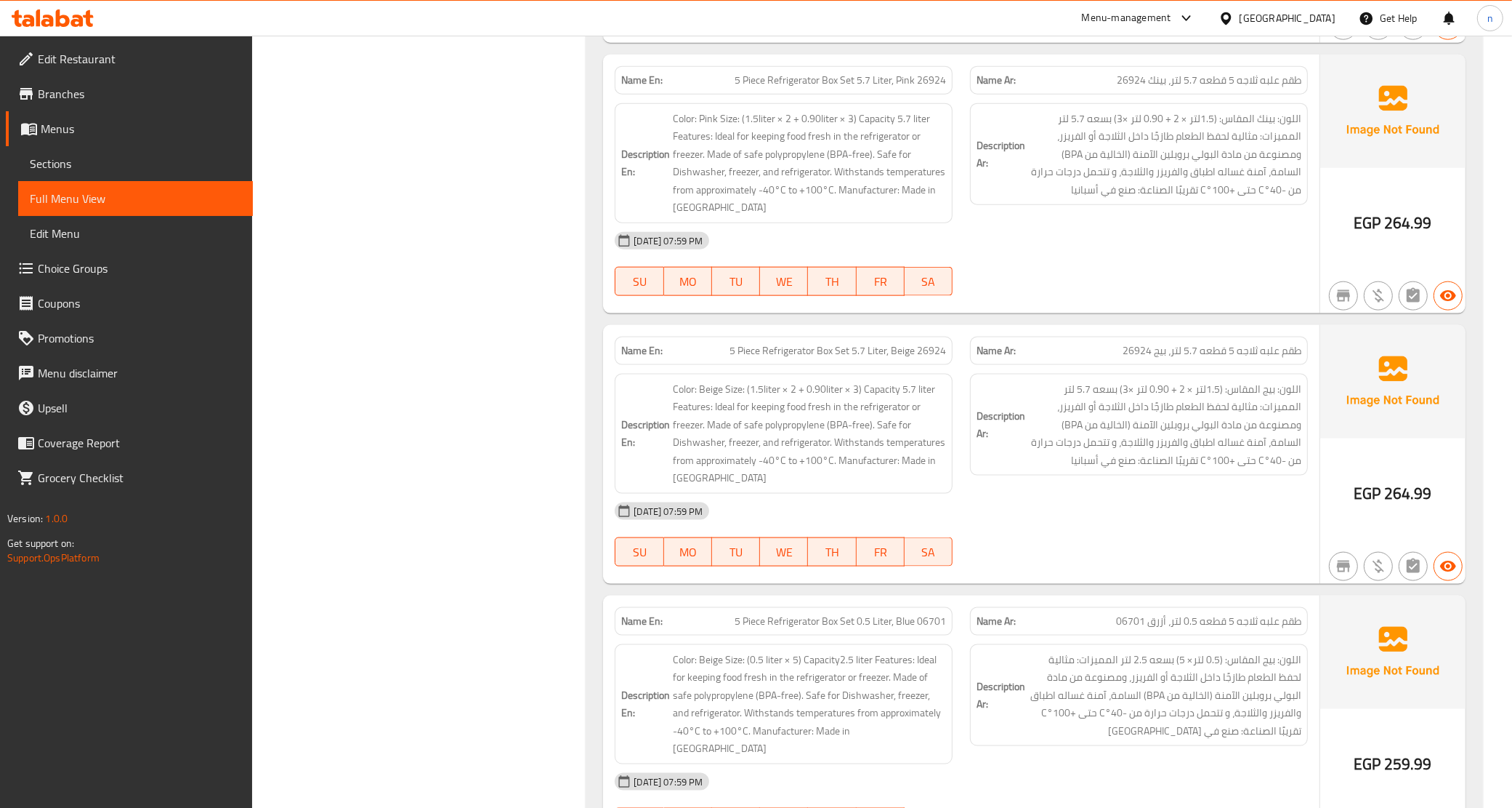
scroll to position [26403, 0]
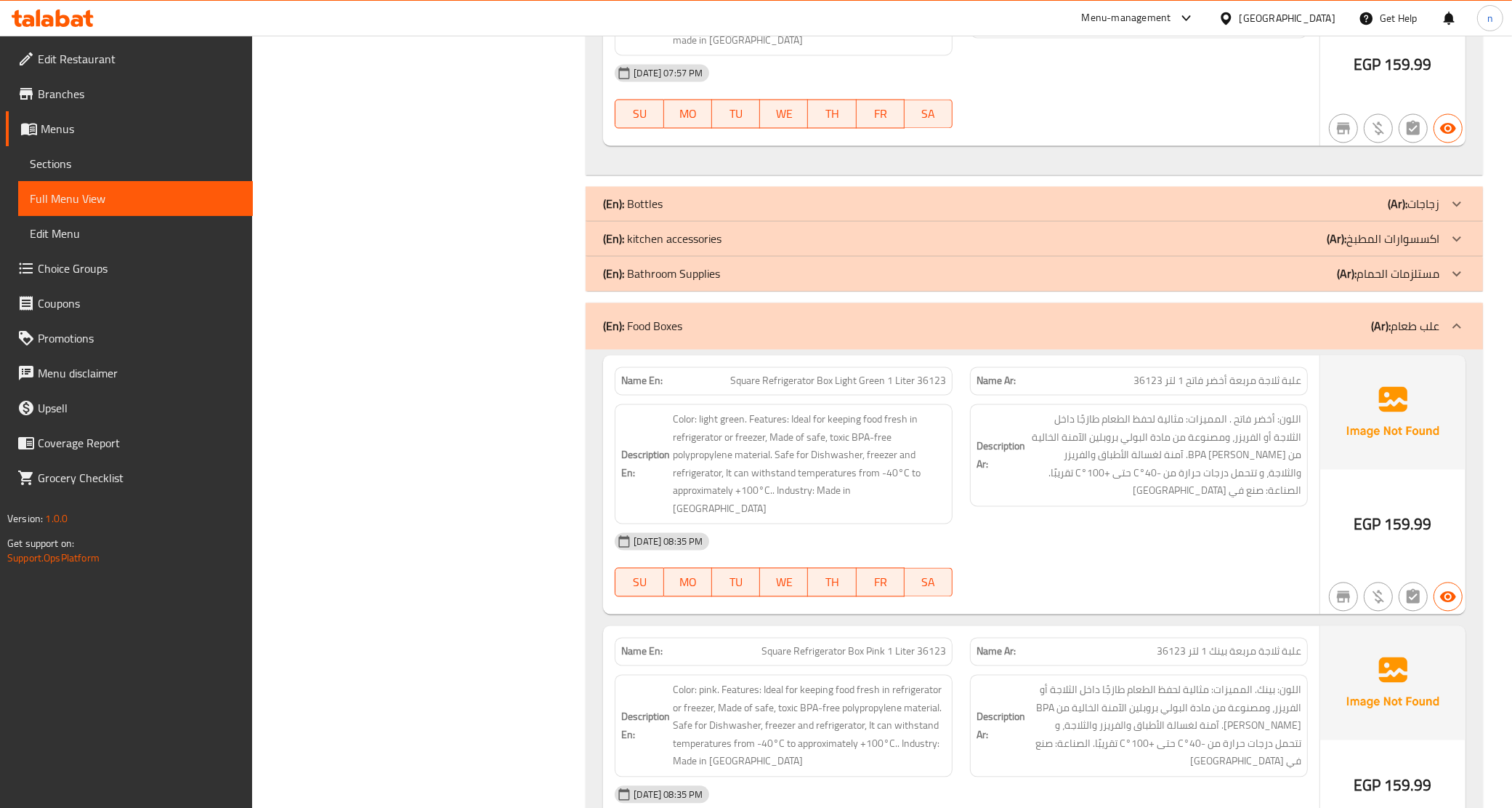
scroll to position [9096, 0]
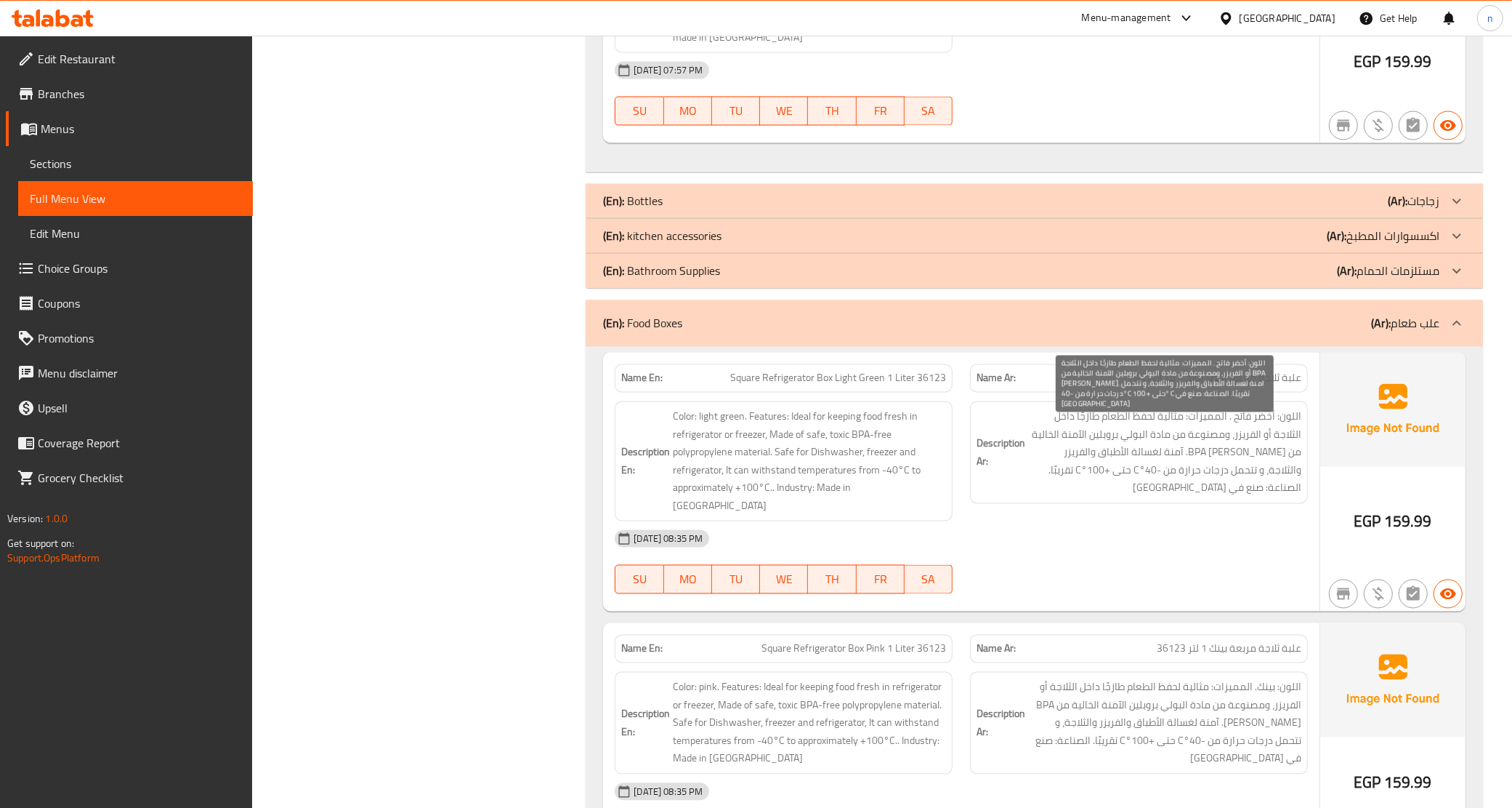
click at [1092, 476] on span "اللون: أخضر فاتح . المميزات: مثالية لحفظ الطعام طازجًا داخل الثلاجة أو الفريزر،…" at bounding box center [1165, 452] width 274 height 89
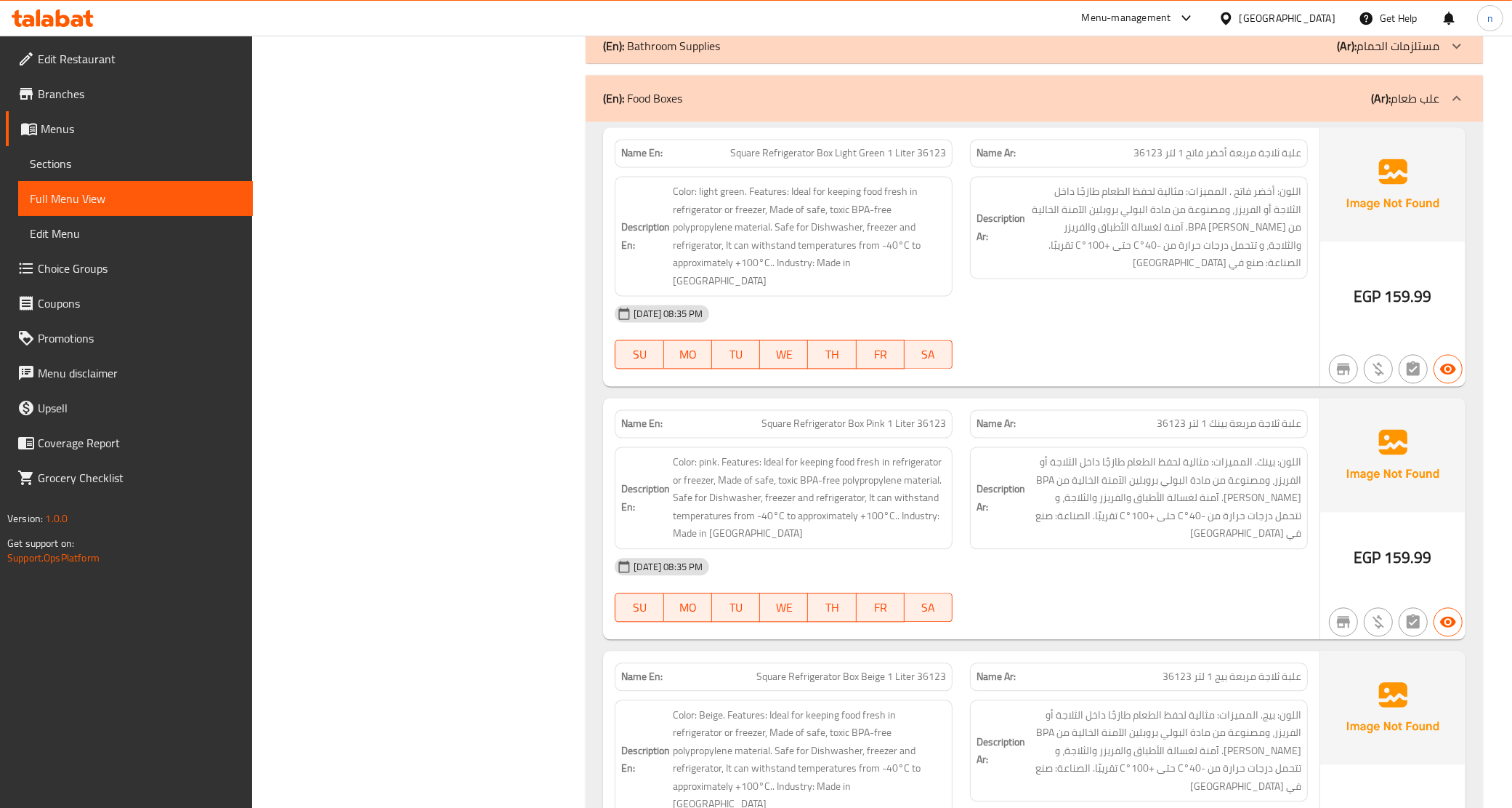
scroll to position [9277, 0]
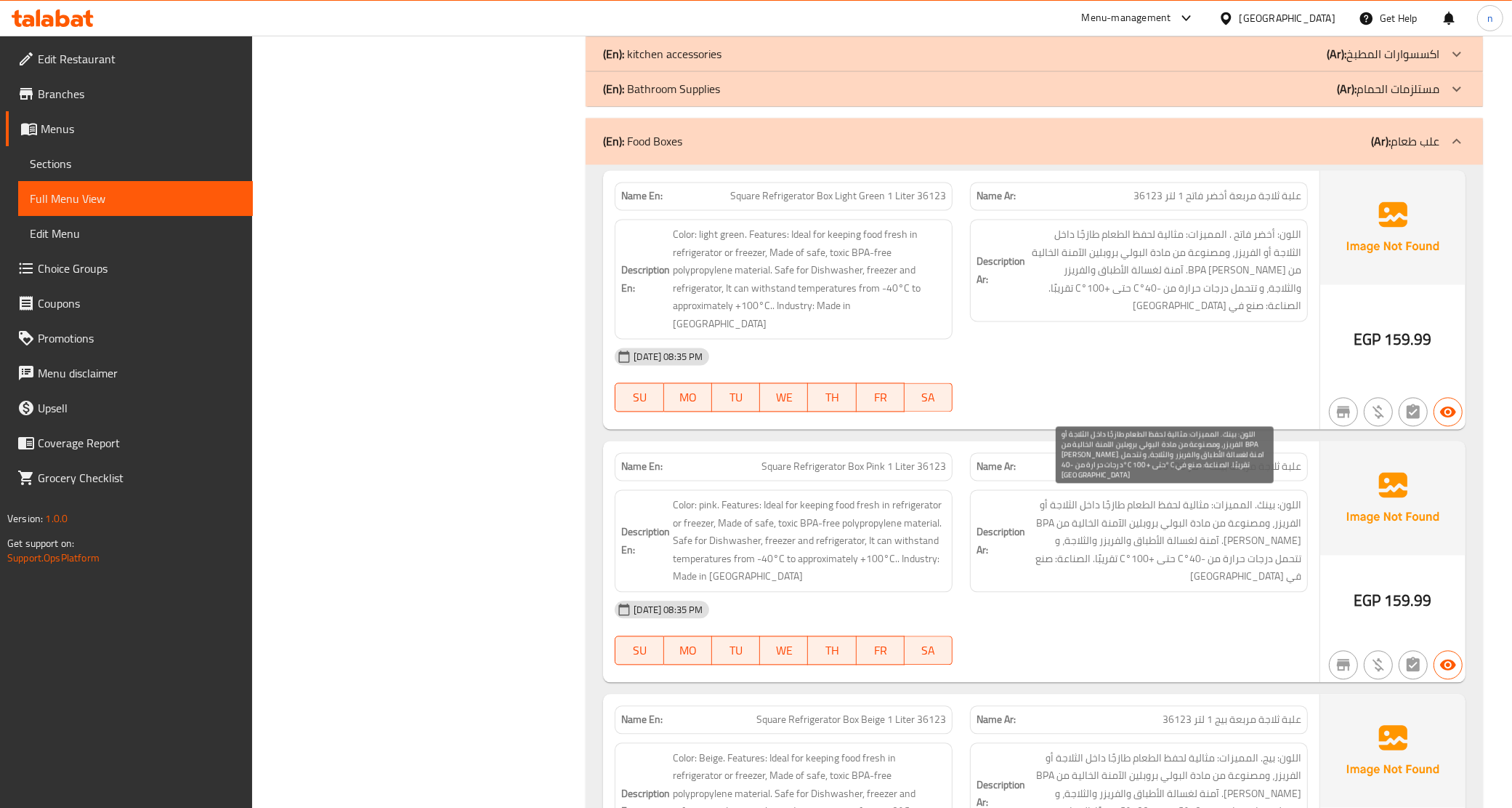
click at [1172, 498] on span "اللون: بينك. المميزات: مثالية لحفظ الطعام طازجًا داخل الثلاجة أو الفريزر، ومصنو…" at bounding box center [1165, 540] width 274 height 89
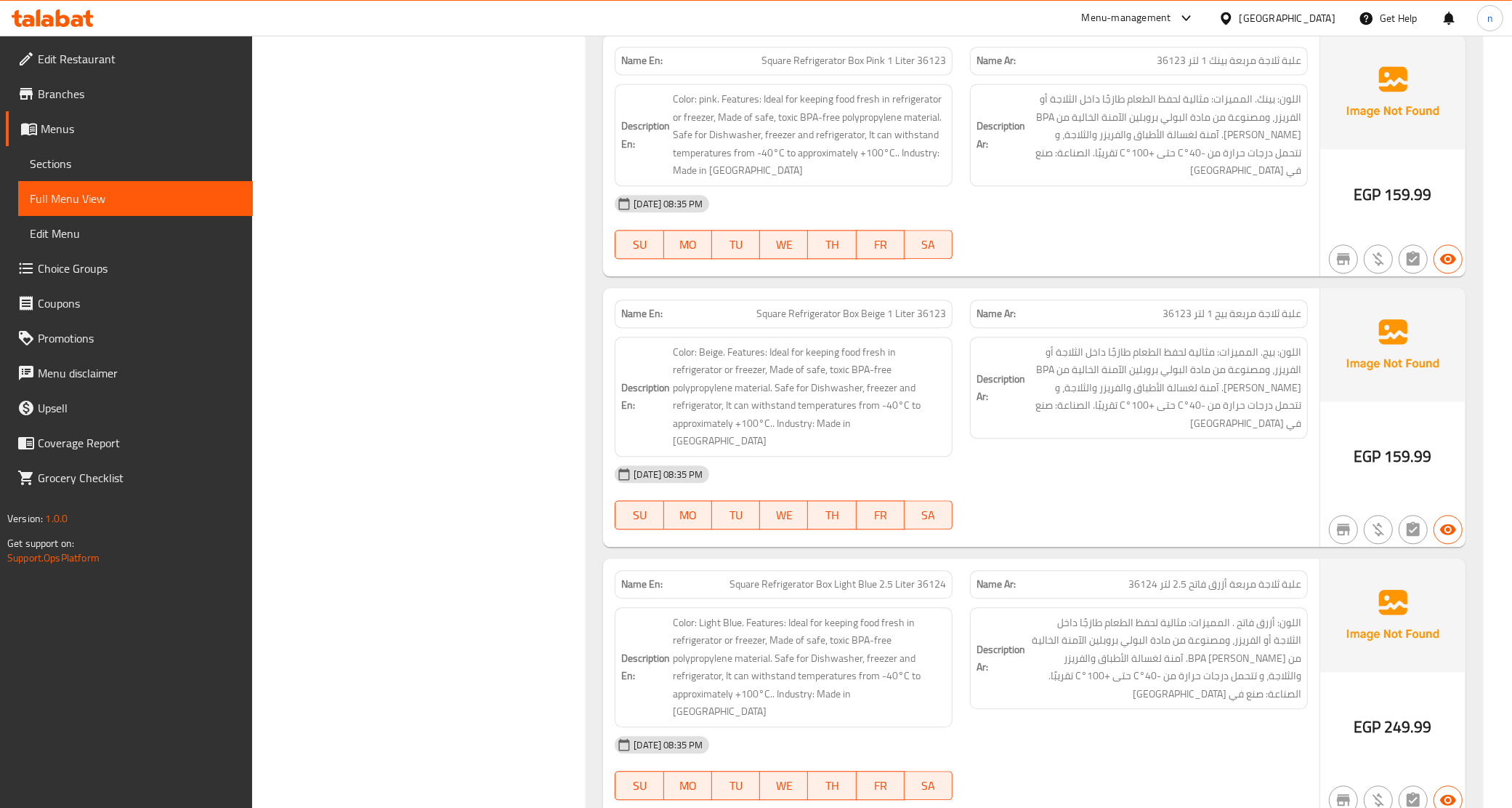
scroll to position [9732, 0]
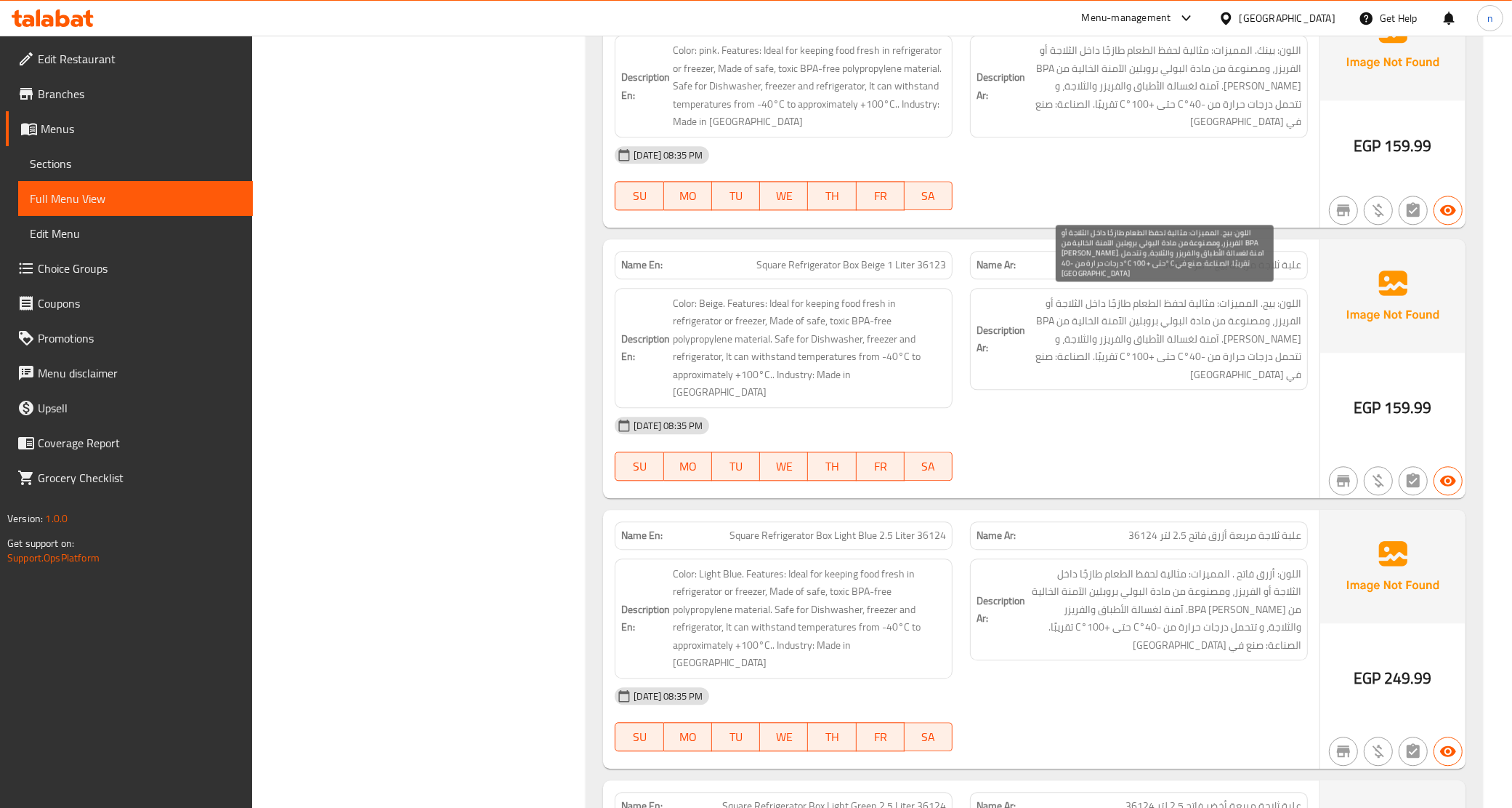
click at [1164, 316] on span "اللون: بيج. المميزات: مثالية لحفظ الطعام طازجًا داخل الثلاجة أو الفريزر، ومصنوع…" at bounding box center [1165, 339] width 274 height 89
click at [1145, 678] on div "13-10-2025 08:35 PM" at bounding box center [961, 695] width 711 height 35
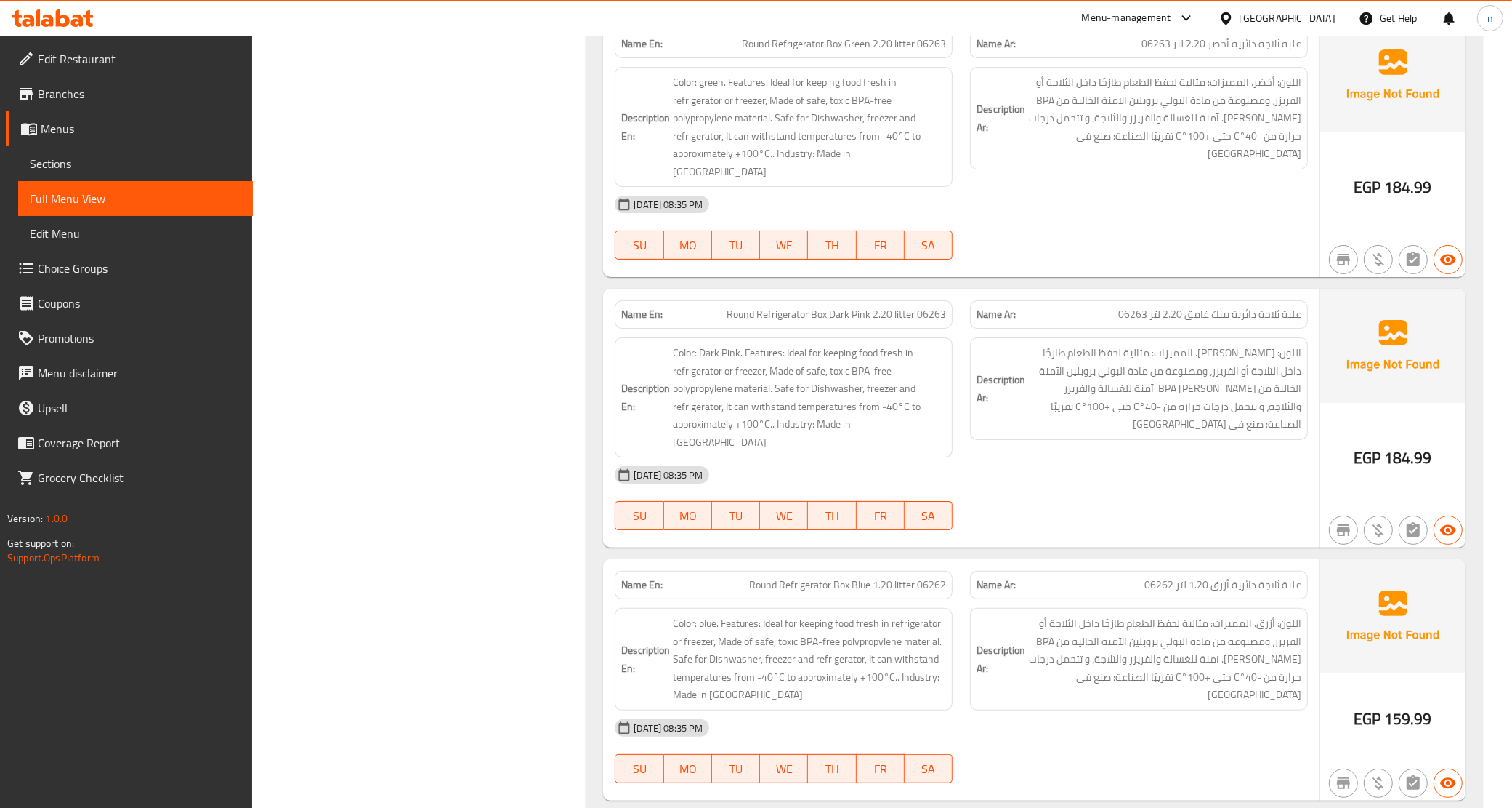
scroll to position [18365, 0]
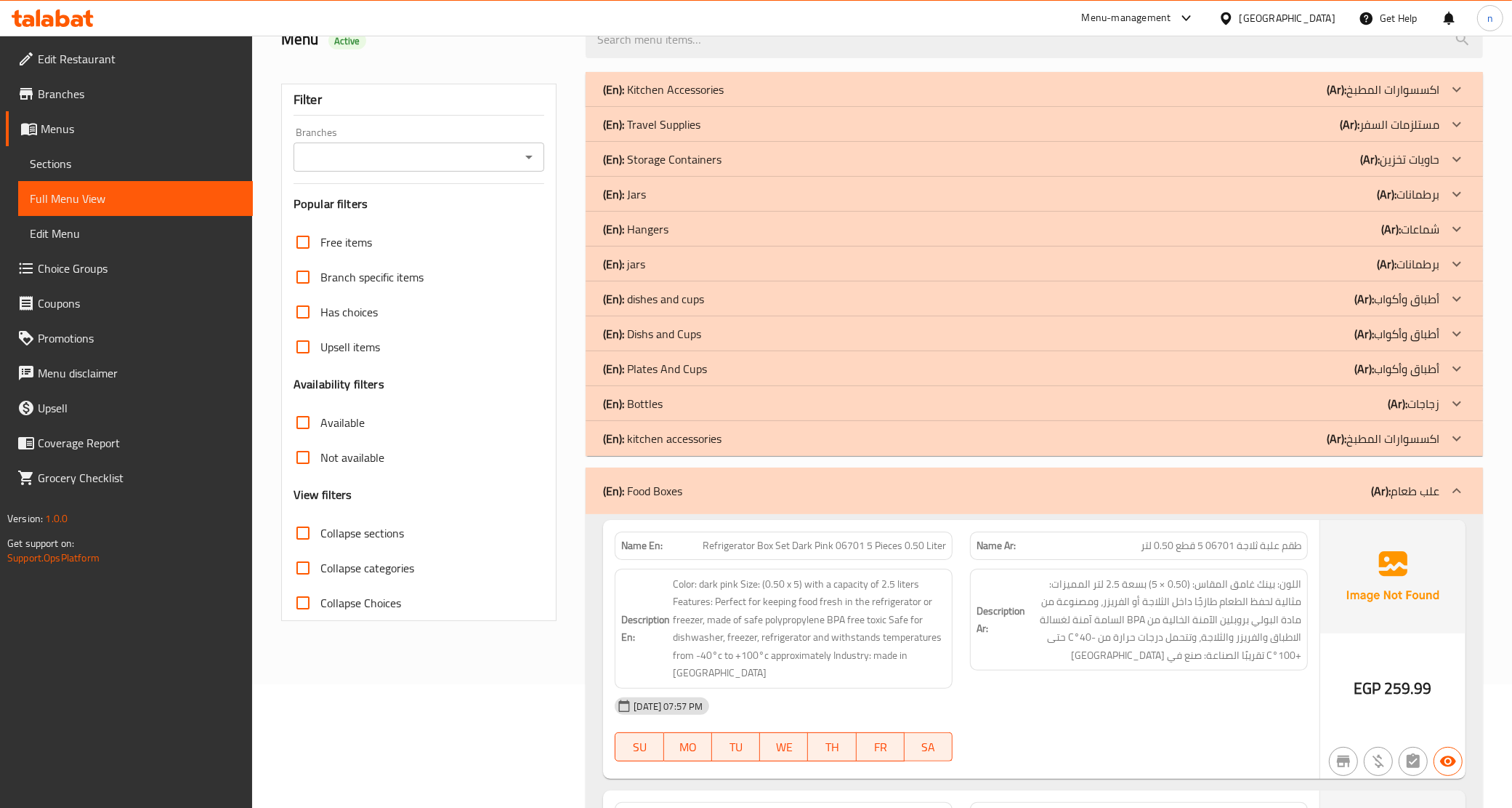
scroll to position [0, 0]
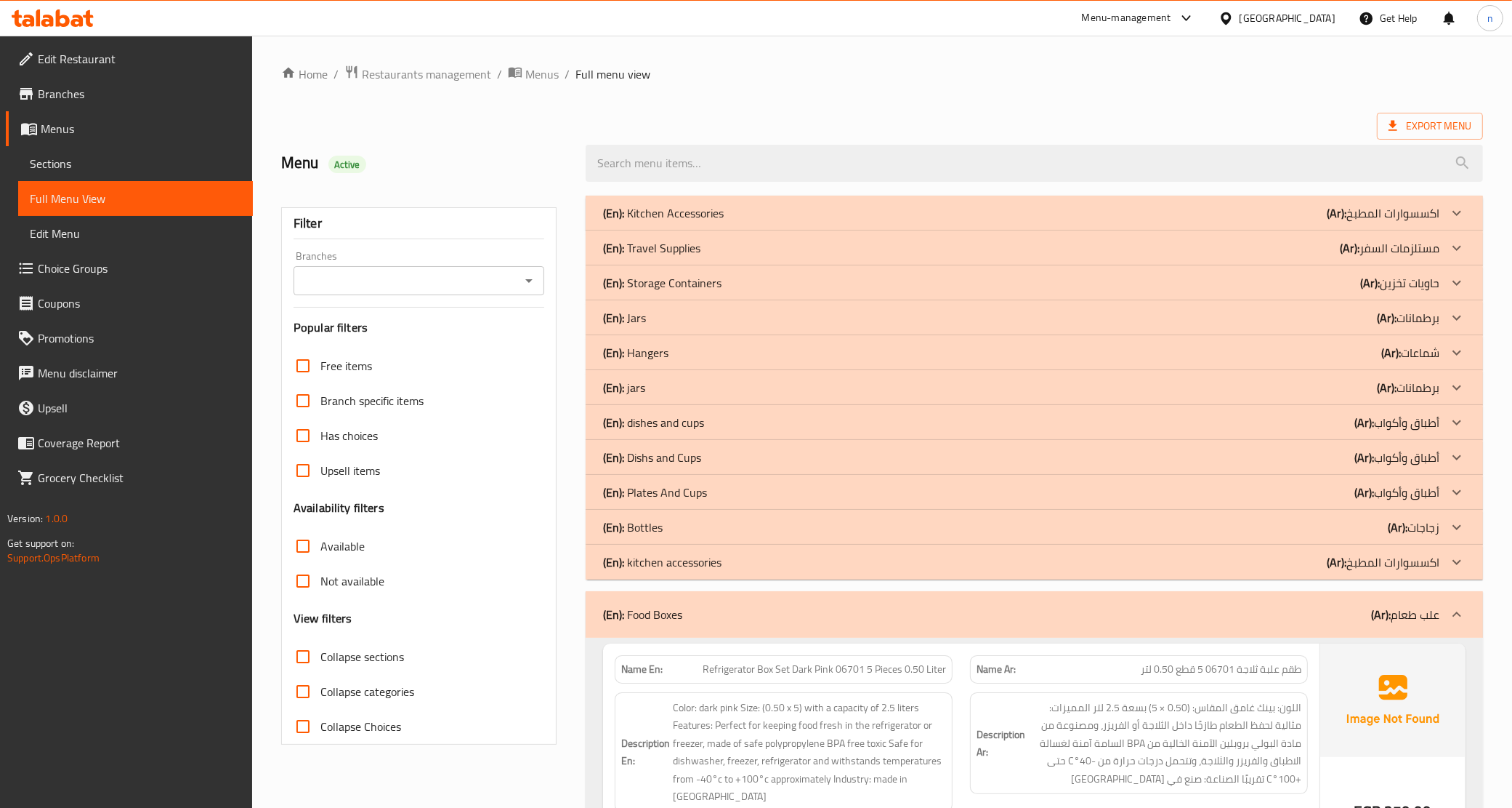
click at [878, 612] on div "(En): Food Boxes (Ar): علب طعام" at bounding box center [1021, 614] width 836 height 17
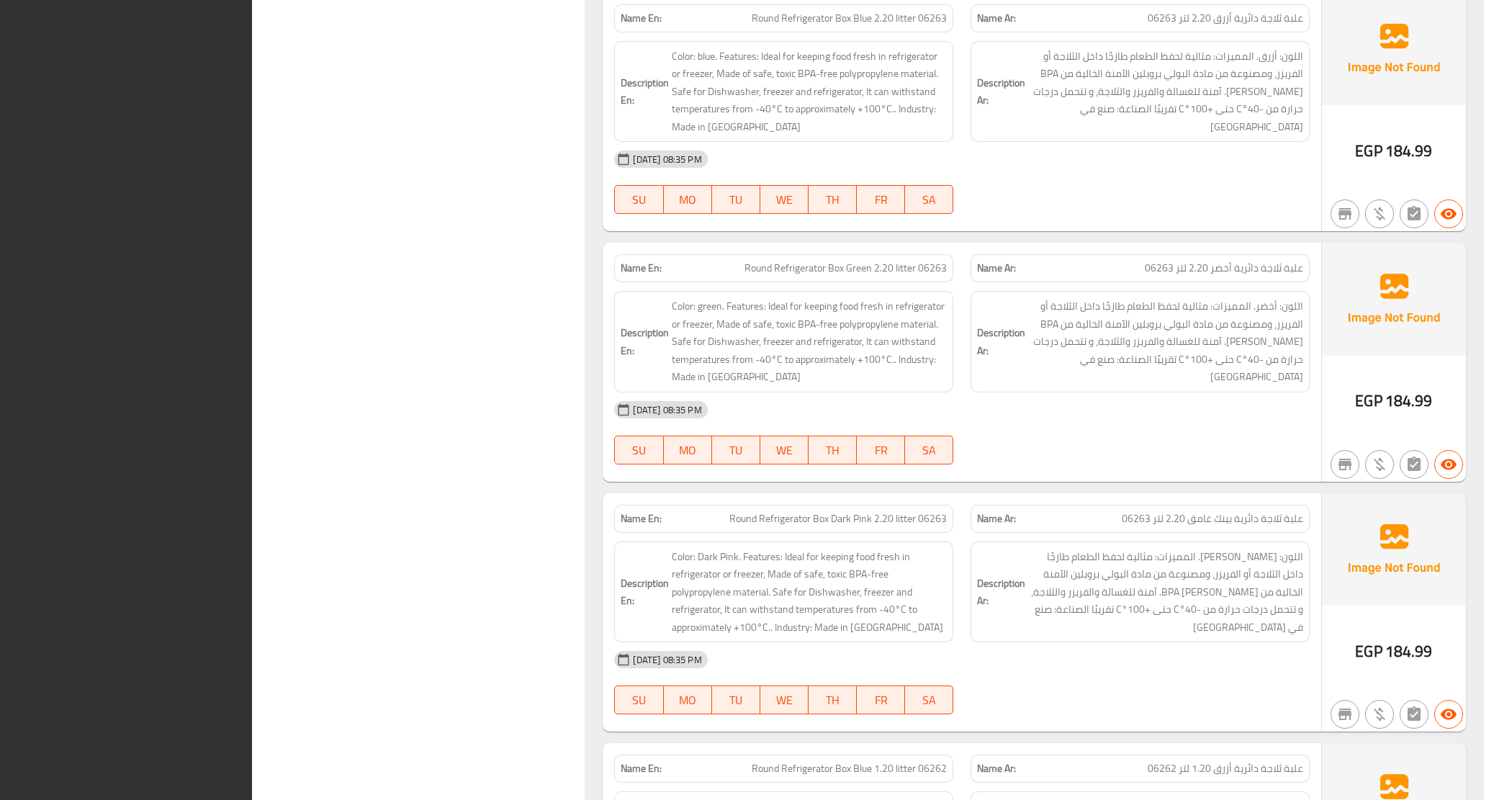
scroll to position [9502, 0]
